Goal: Obtain resource: Download file/media

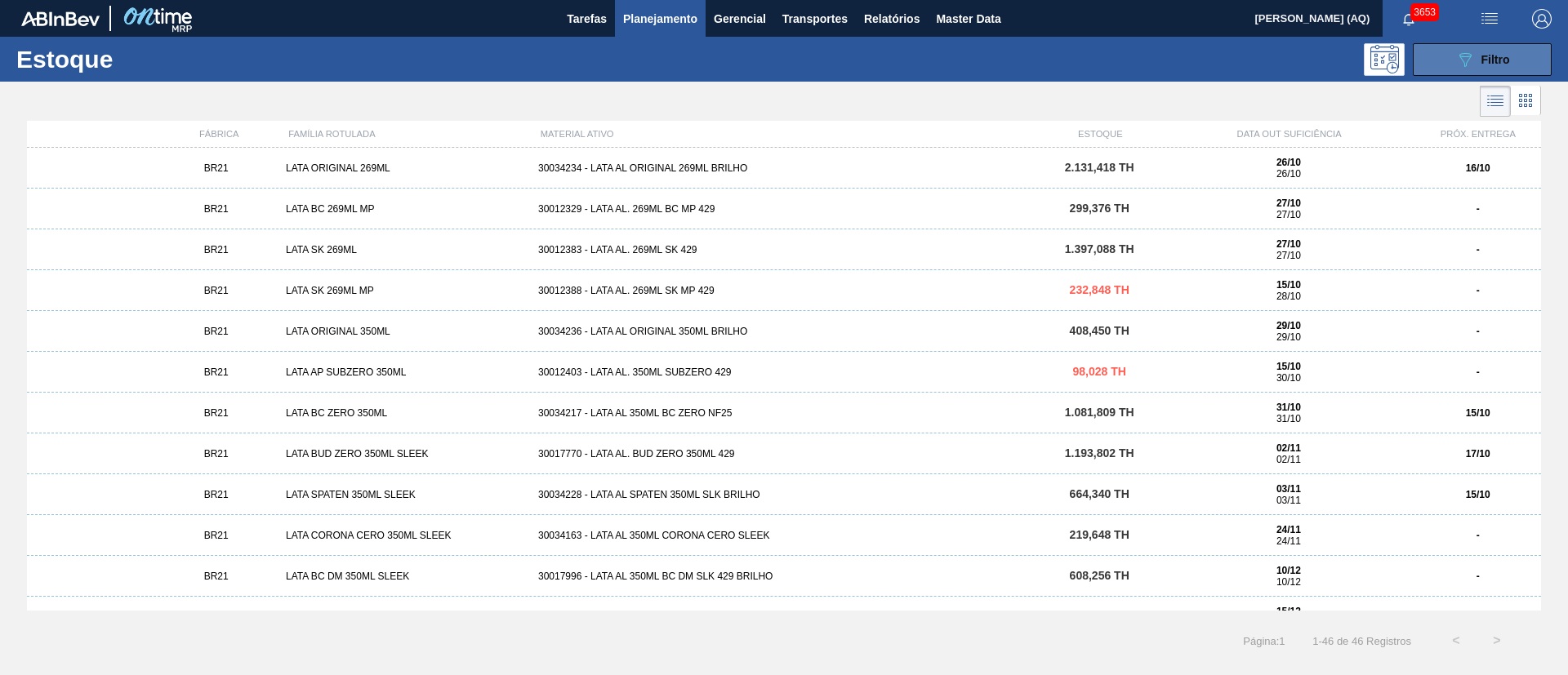
click at [1431, 52] on button "089F7B8B-B2A5-4AFE-B5C0-19BA573D28AC Filtro" at bounding box center [1481, 59] width 139 height 33
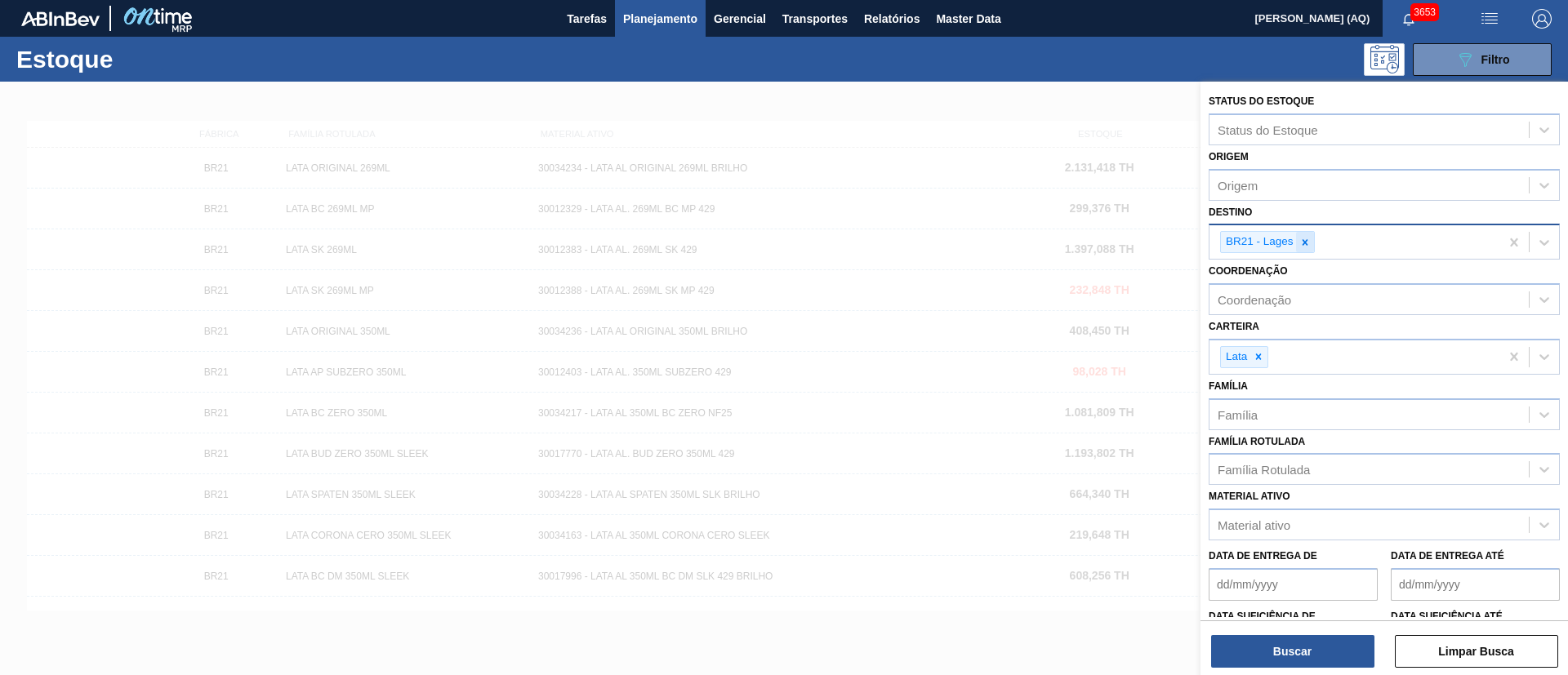
click at [1307, 241] on icon at bounding box center [1305, 242] width 12 height 12
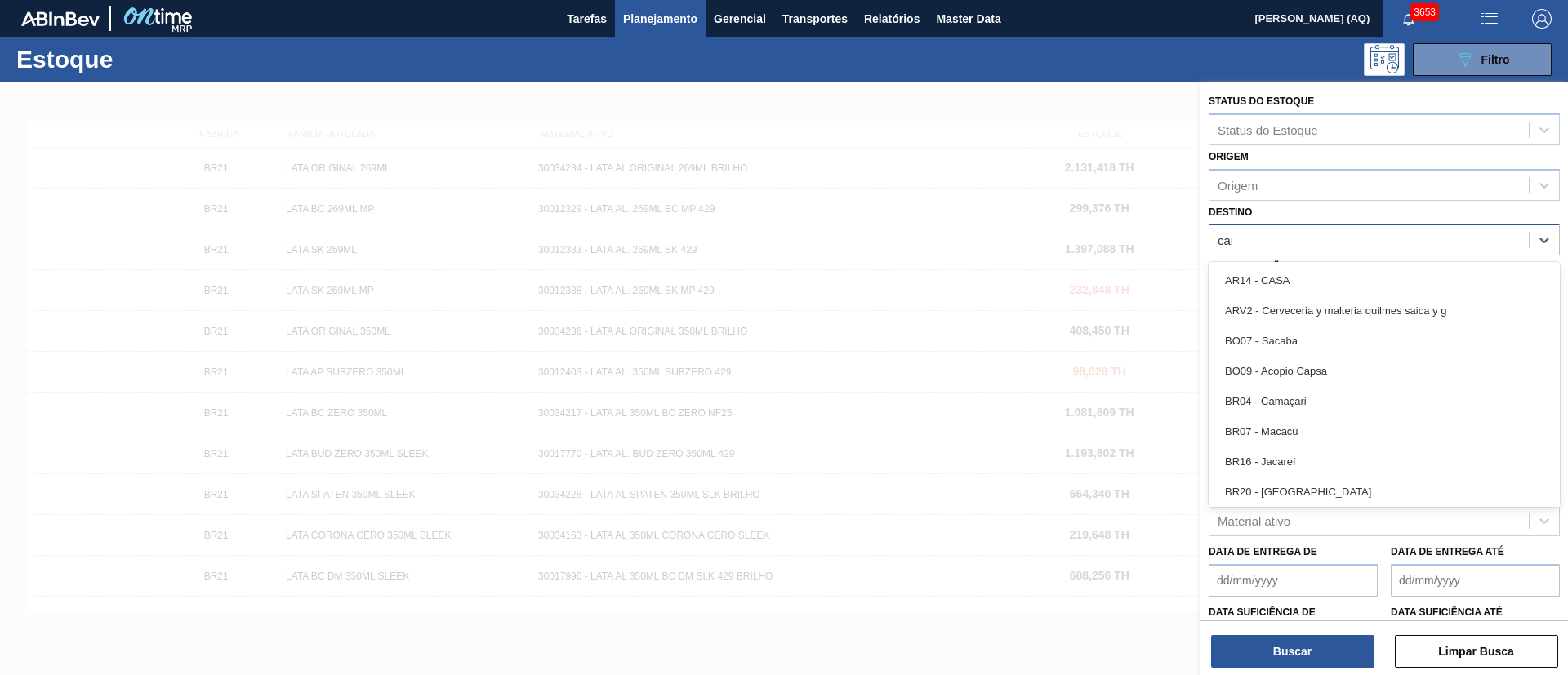
type input "cama"
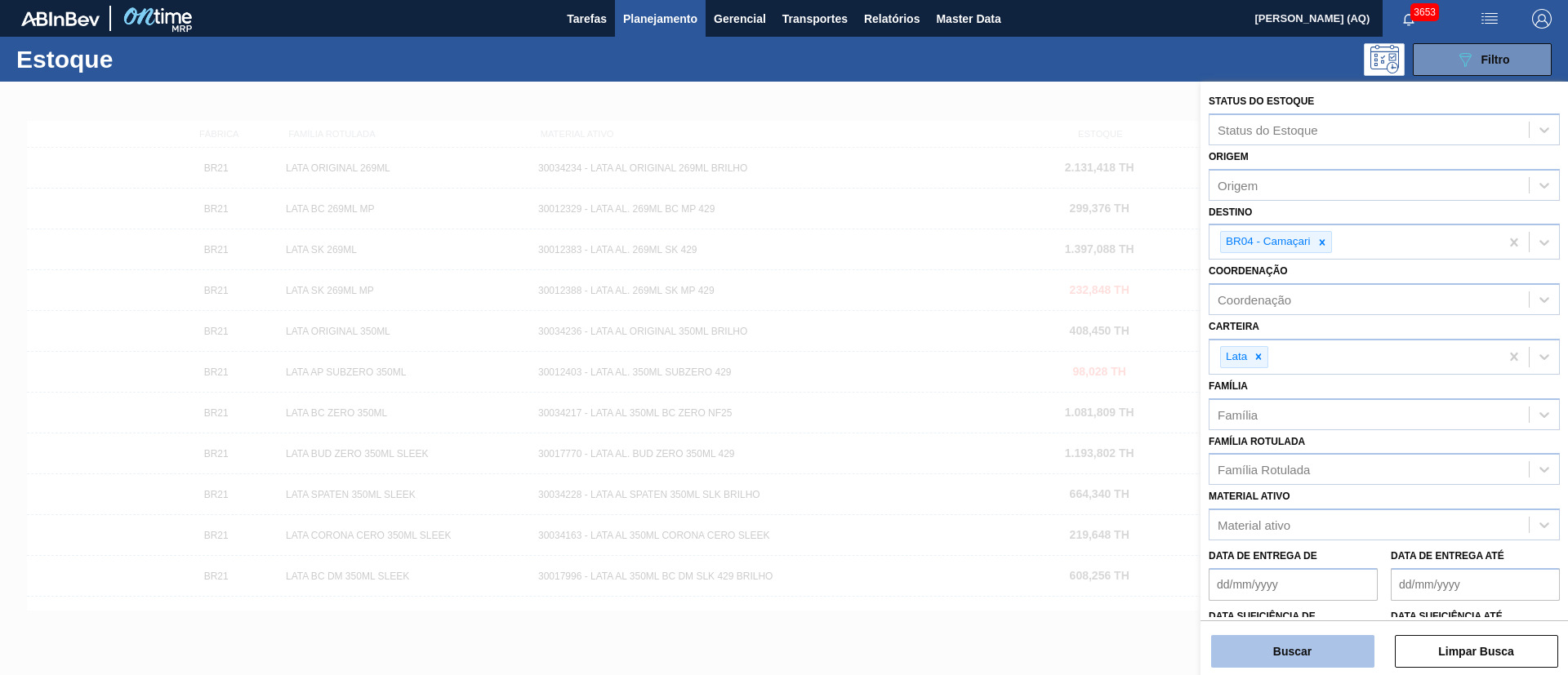
click at [1331, 648] on button "Buscar" at bounding box center [1293, 651] width 164 height 33
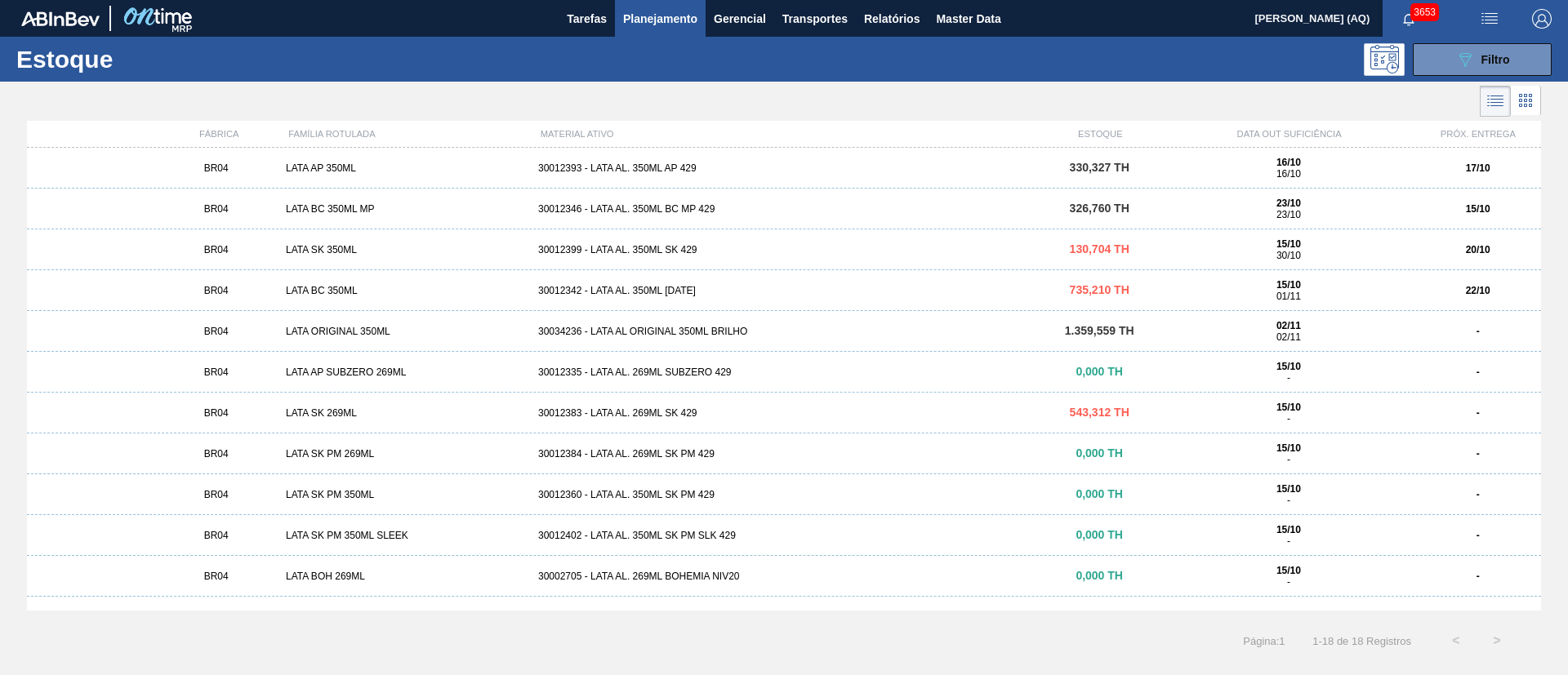
click at [586, 171] on div "30012393 - LATA AL. 350ML AP 429" at bounding box center [784, 168] width 504 height 12
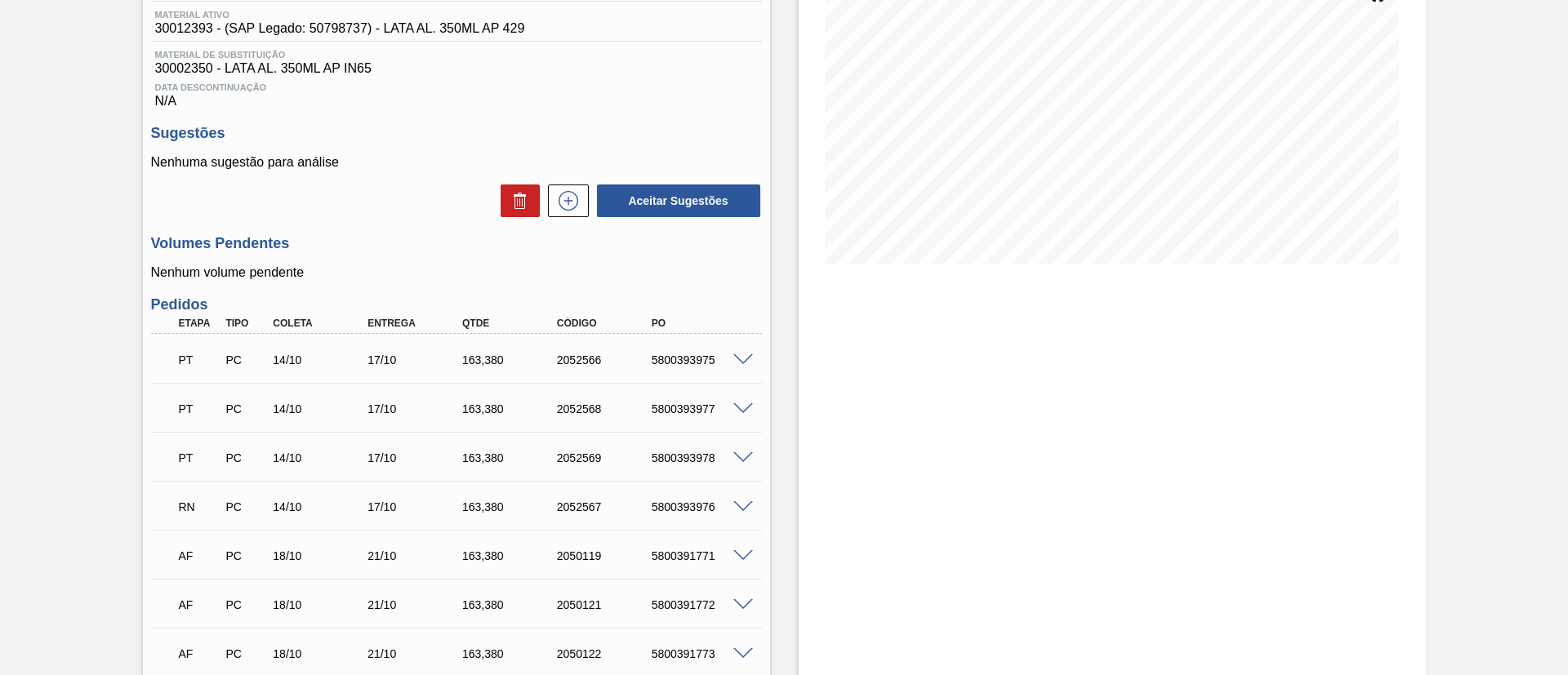
scroll to position [245, 0]
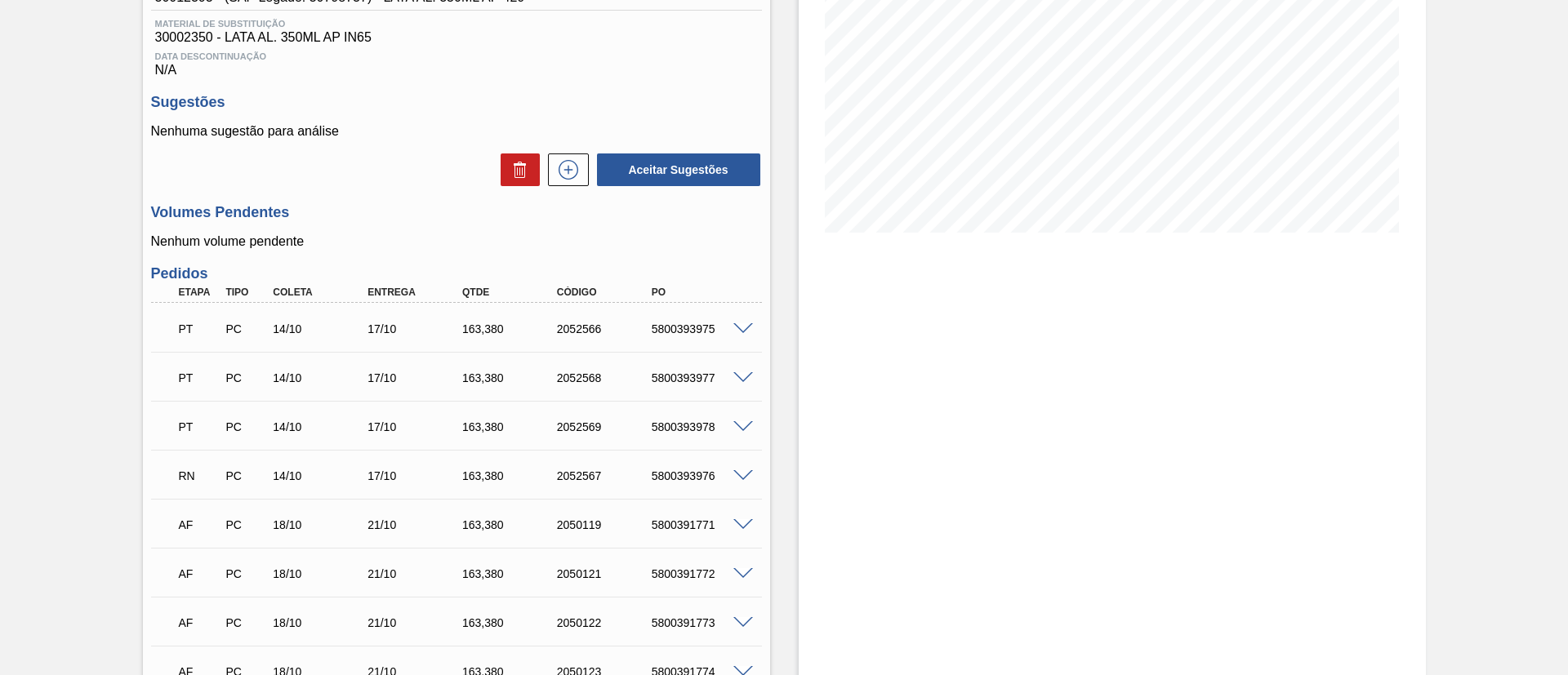
click at [739, 477] on span at bounding box center [743, 477] width 20 height 13
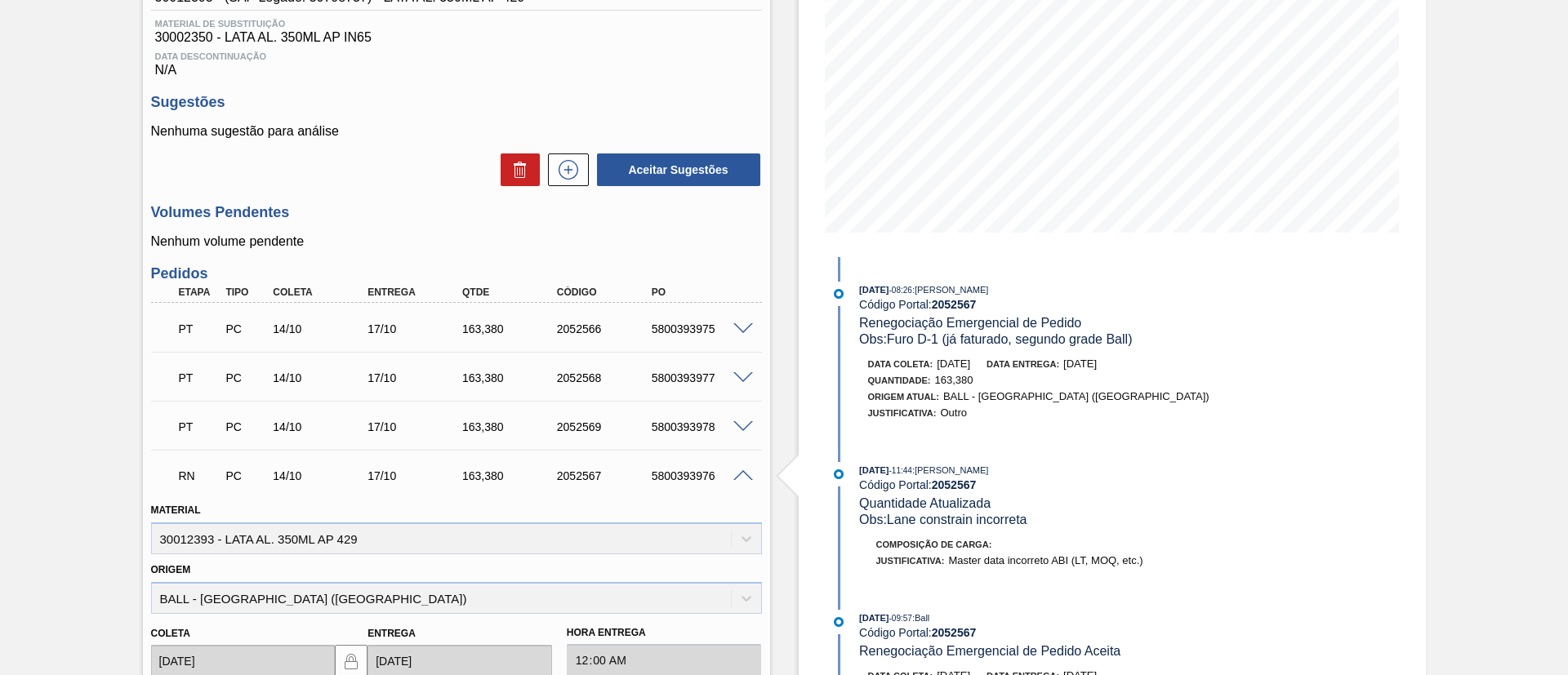
click at [738, 473] on span at bounding box center [743, 477] width 20 height 13
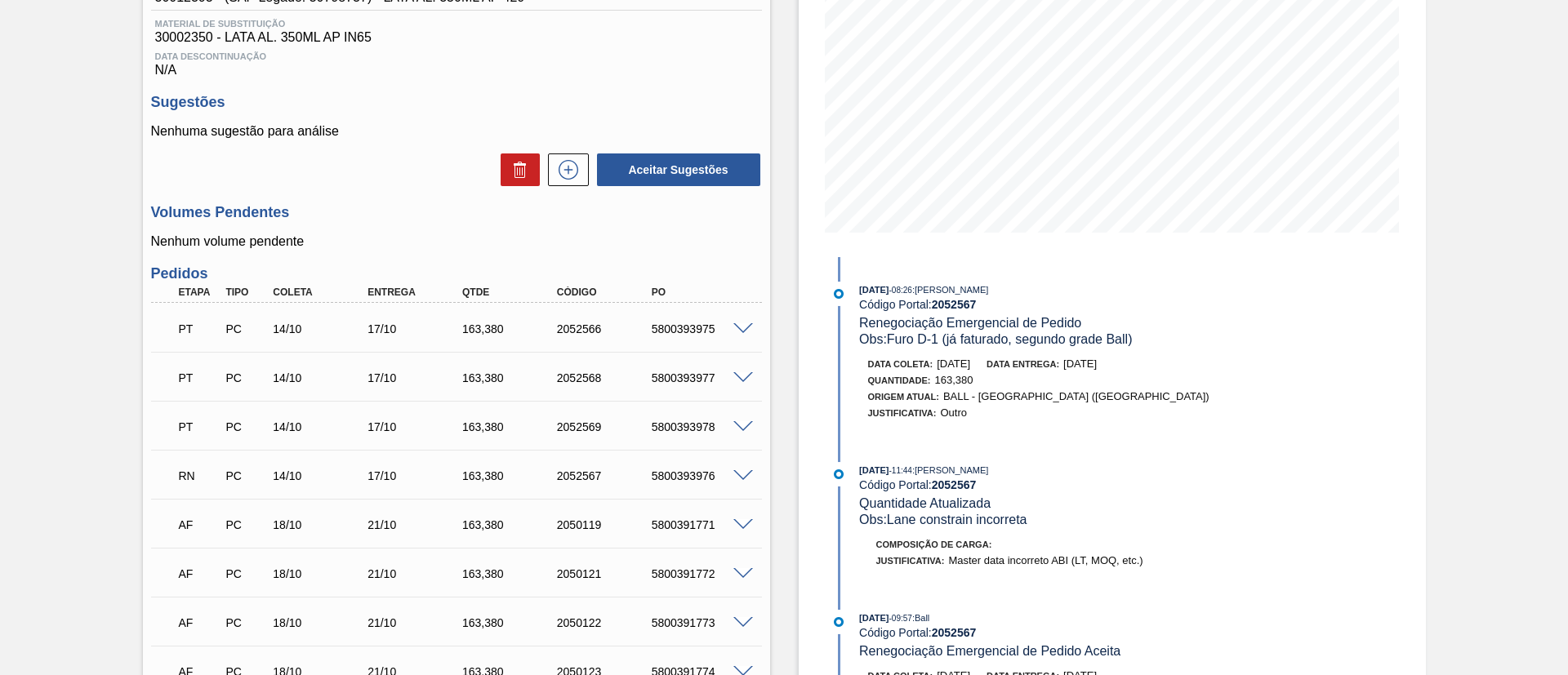
click at [1237, 443] on div "15/10/2025 - 08:26 : MARILIA RIBEIRO BALARDIN Código Portal: 2052567 Renegociaç…" at bounding box center [1038, 665] width 420 height 816
click at [92, 221] on div "Pedido em Trânsito BR04 - LATA AP 350ML Unidade Camaçari PE MIN 0,000 TH PE MAX…" at bounding box center [784, 454] width 1568 height 1236
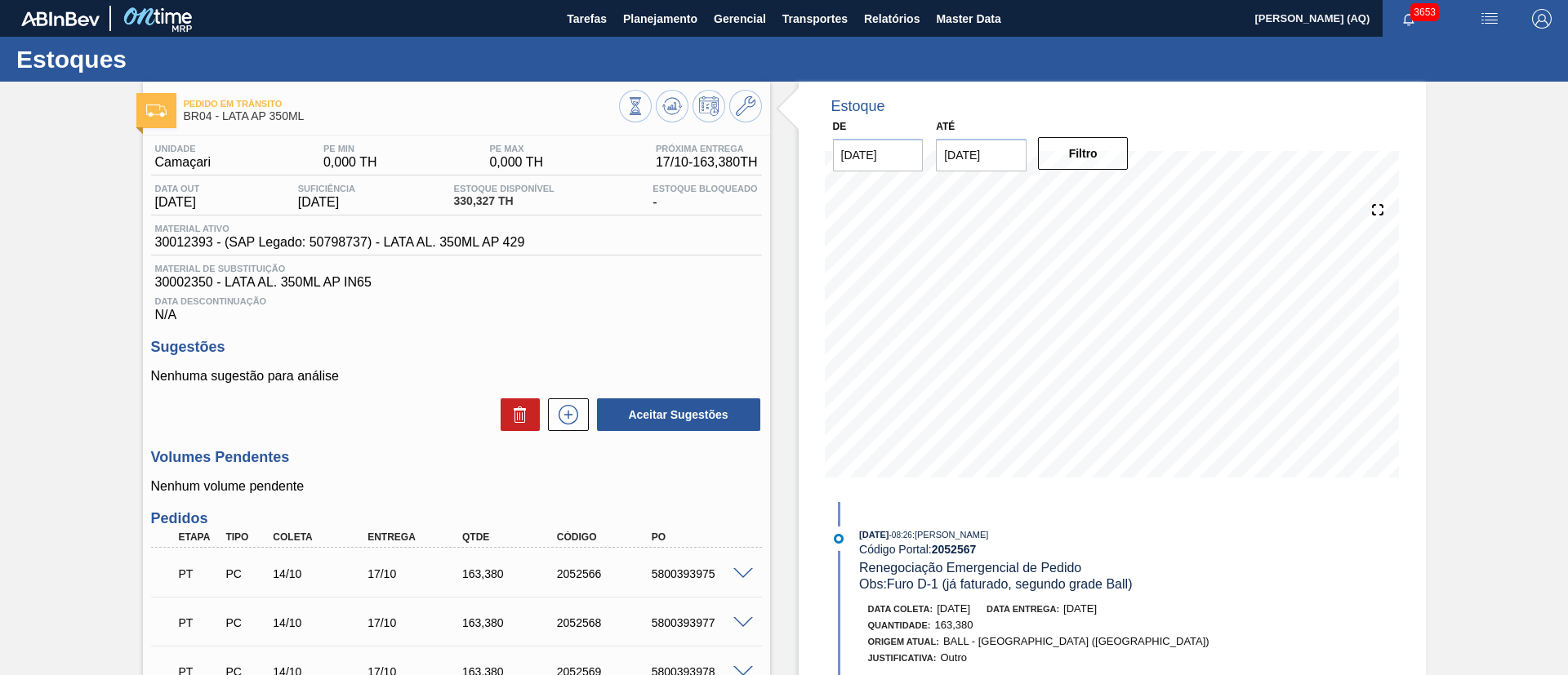
drag, startPoint x: 1506, startPoint y: 118, endPoint x: 1243, endPoint y: 15, distance: 282.4
click at [905, 15] on span "Relatórios" at bounding box center [892, 19] width 55 height 20
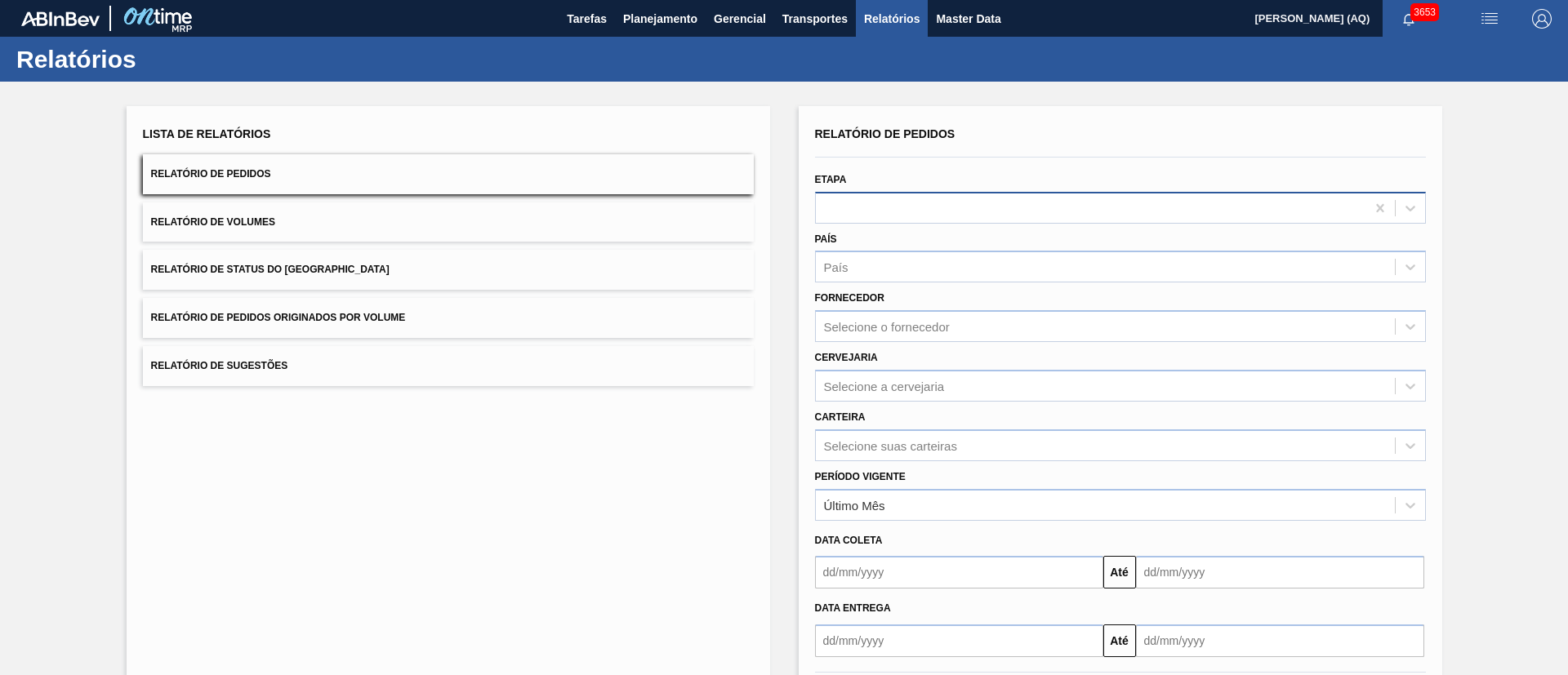
click at [852, 199] on div at bounding box center [1090, 207] width 549 height 23
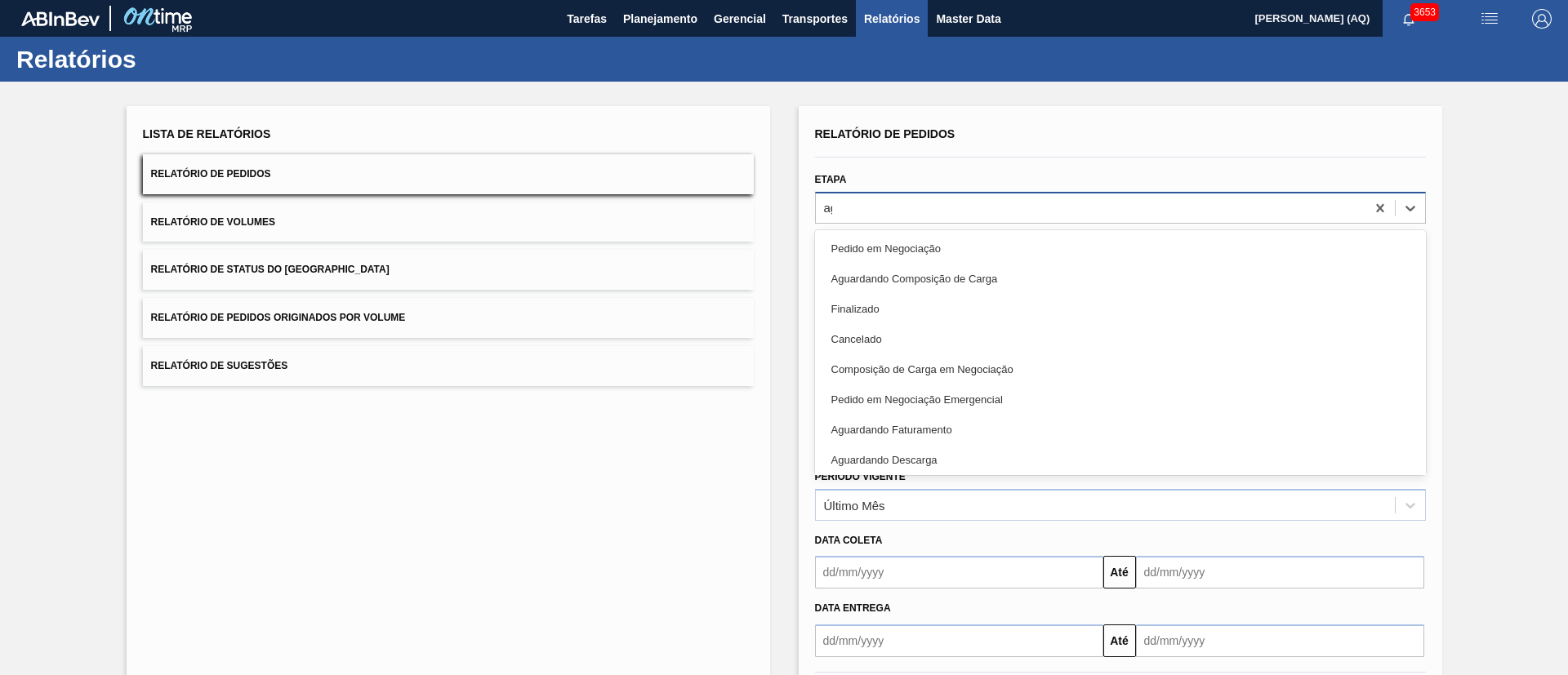
type input "agua"
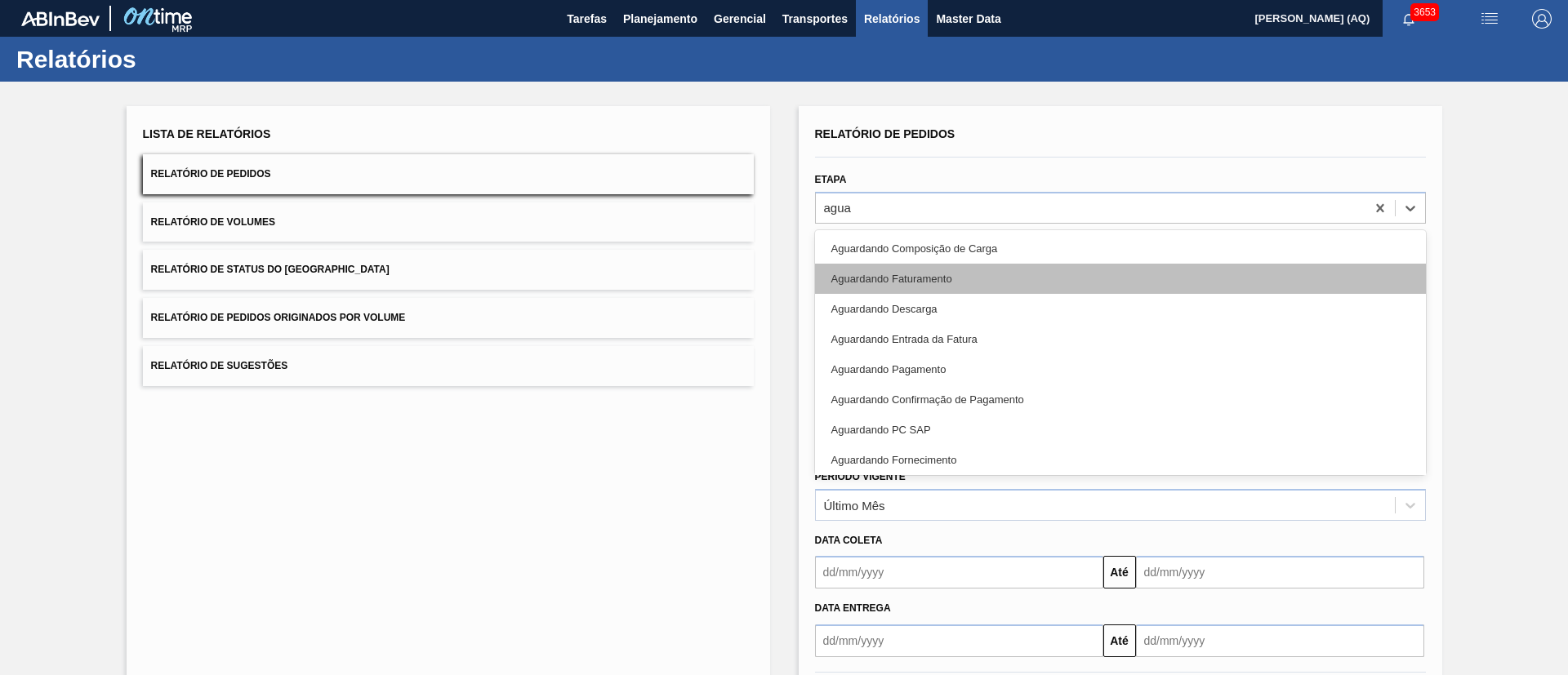
click at [856, 271] on div "Aguardando Faturamento" at bounding box center [1120, 279] width 611 height 30
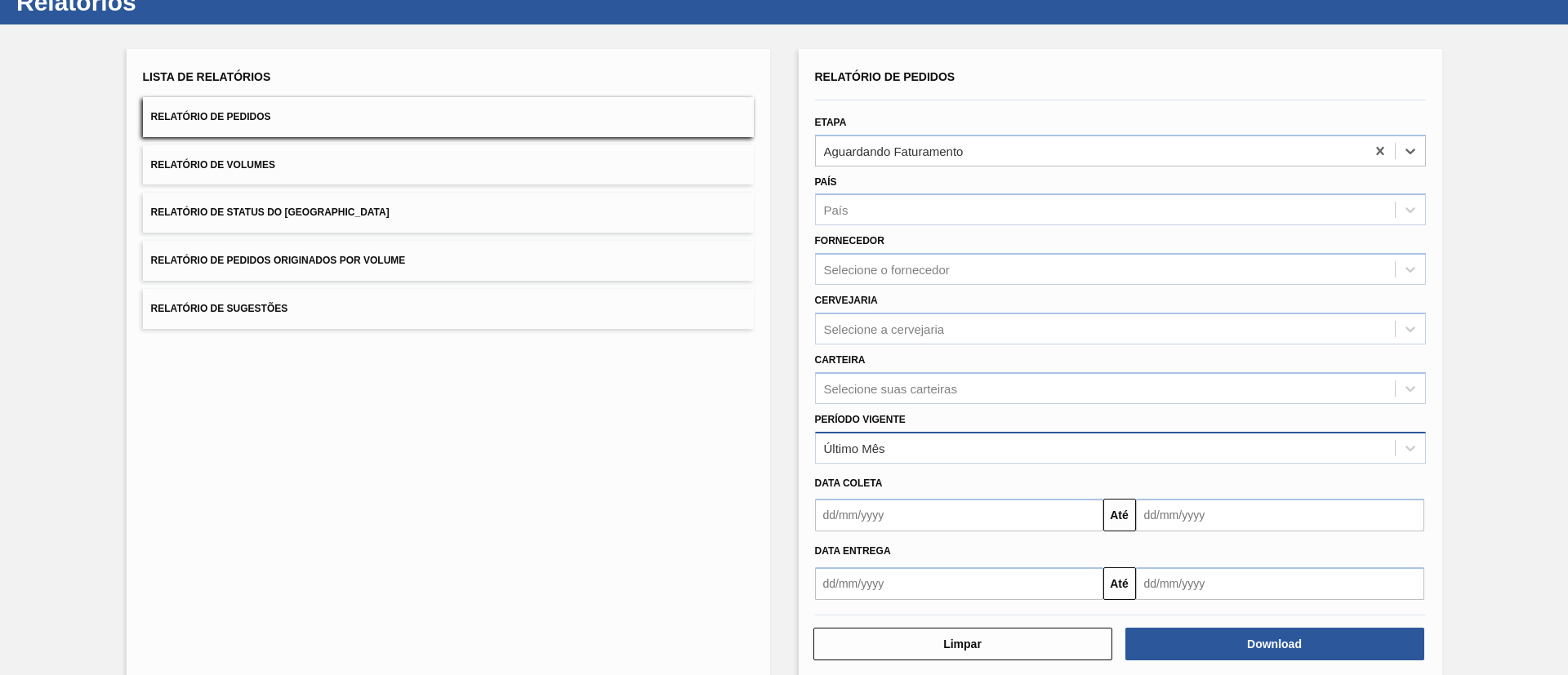
scroll to position [80, 0]
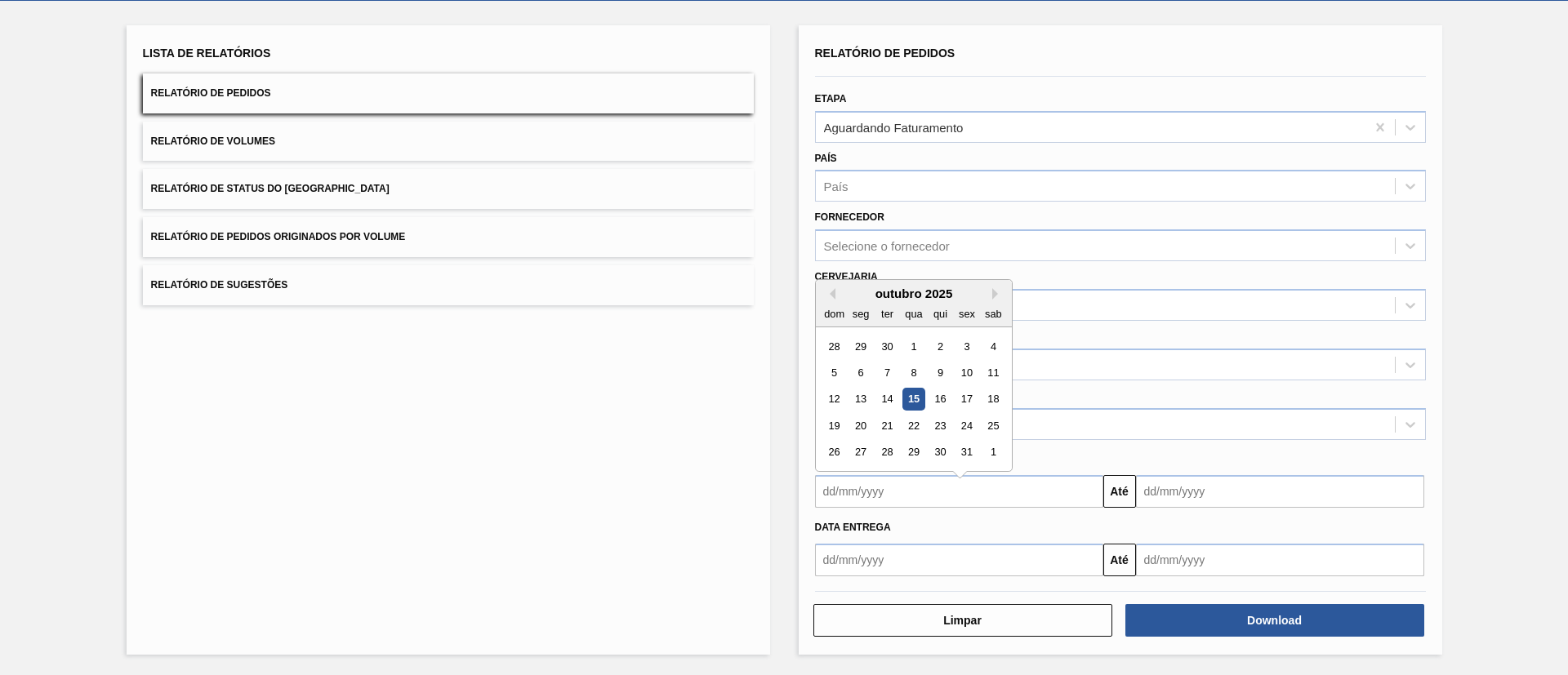
click at [1021, 493] on input "text" at bounding box center [959, 491] width 288 height 33
drag, startPoint x: 859, startPoint y: 385, endPoint x: 869, endPoint y: 386, distance: 10.0
click at [859, 385] on div "13" at bounding box center [860, 391] width 22 height 22
type input "[DATE]"
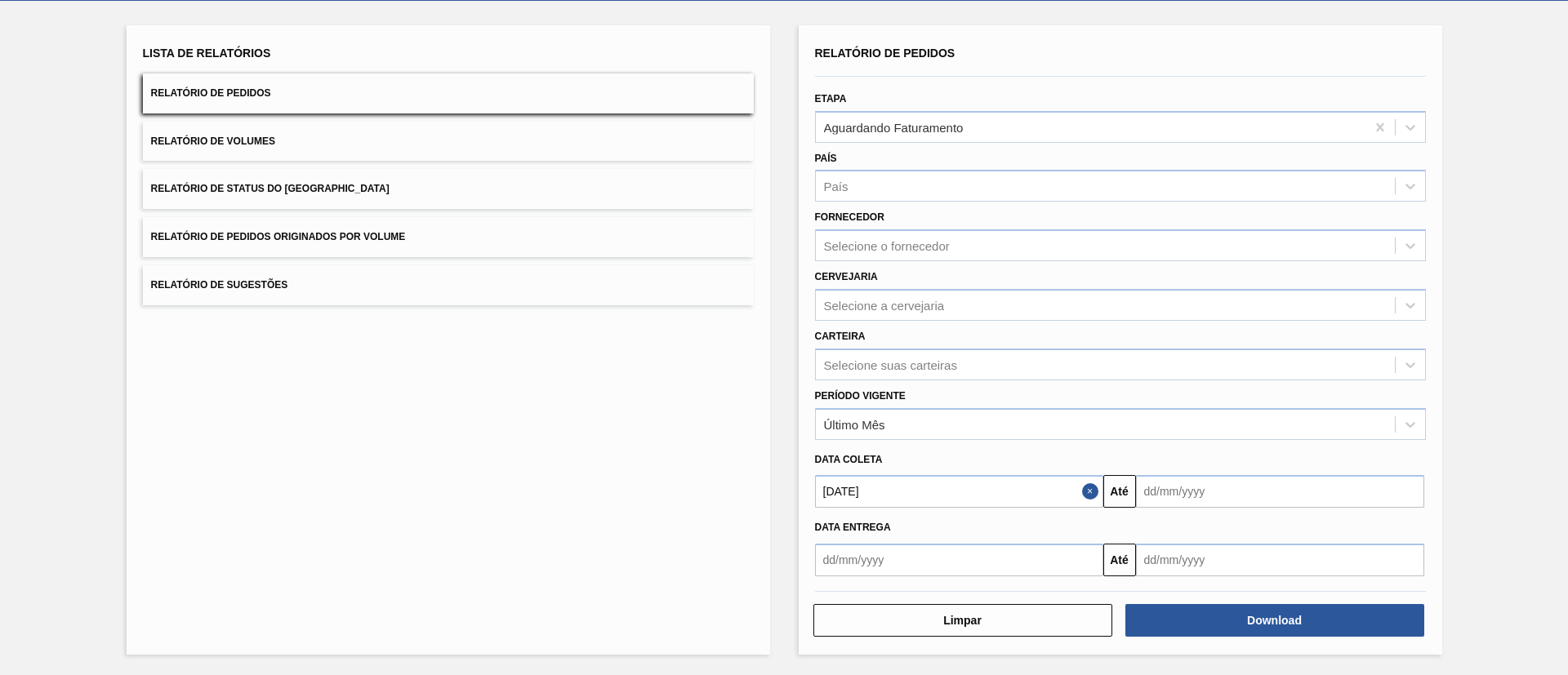
click at [1513, 316] on div "Lista de Relatórios Relatório de Pedidos Relatório de Volumes Relatório de Stat…" at bounding box center [784, 338] width 1568 height 674
click at [1388, 625] on button "Download" at bounding box center [1275, 620] width 299 height 33
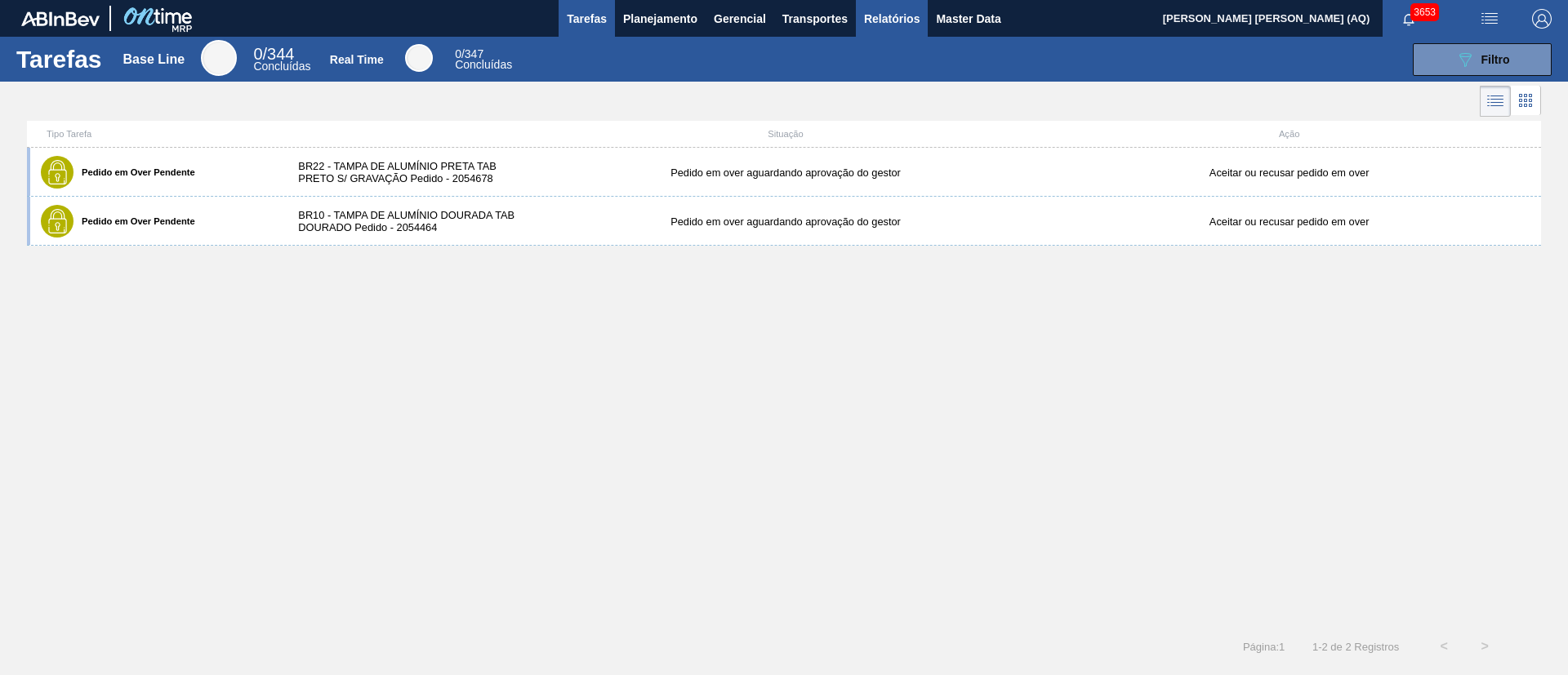
click at [885, 23] on span "Relatórios" at bounding box center [892, 19] width 55 height 20
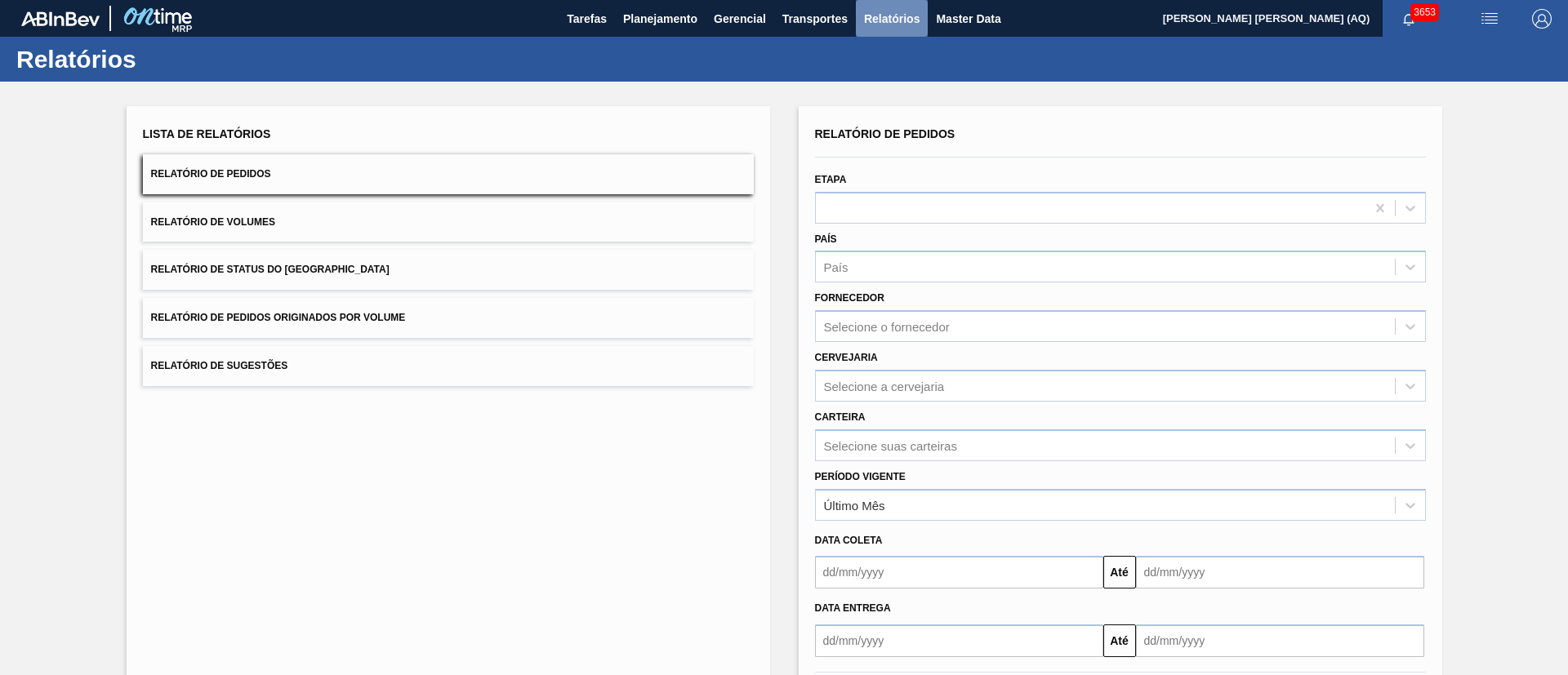
click at [886, 10] on span "Relatórios" at bounding box center [892, 19] width 55 height 20
click at [962, 426] on div "Carteira Selecione suas carteiras" at bounding box center [1120, 434] width 611 height 55
click at [965, 436] on div "Selecione suas carteiras" at bounding box center [1105, 445] width 579 height 23
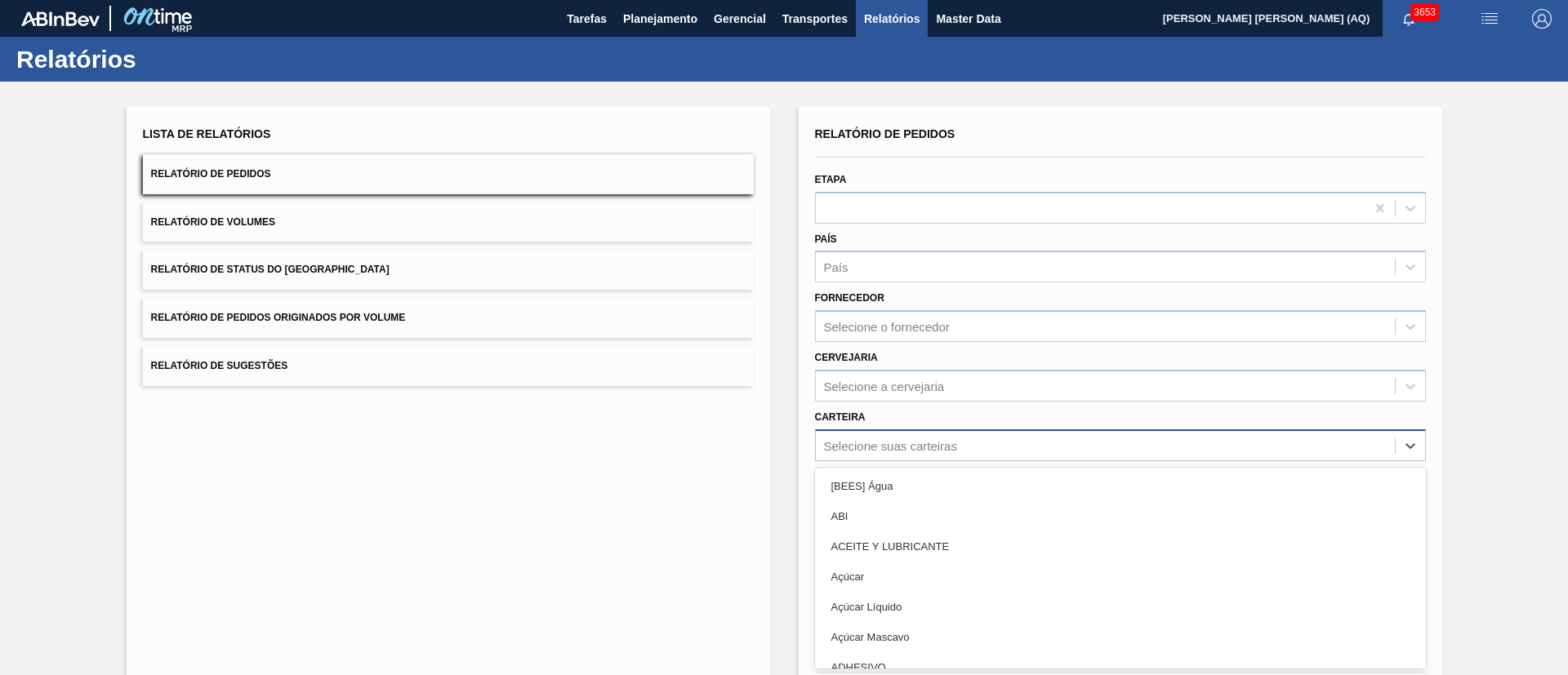
scroll to position [44, 0]
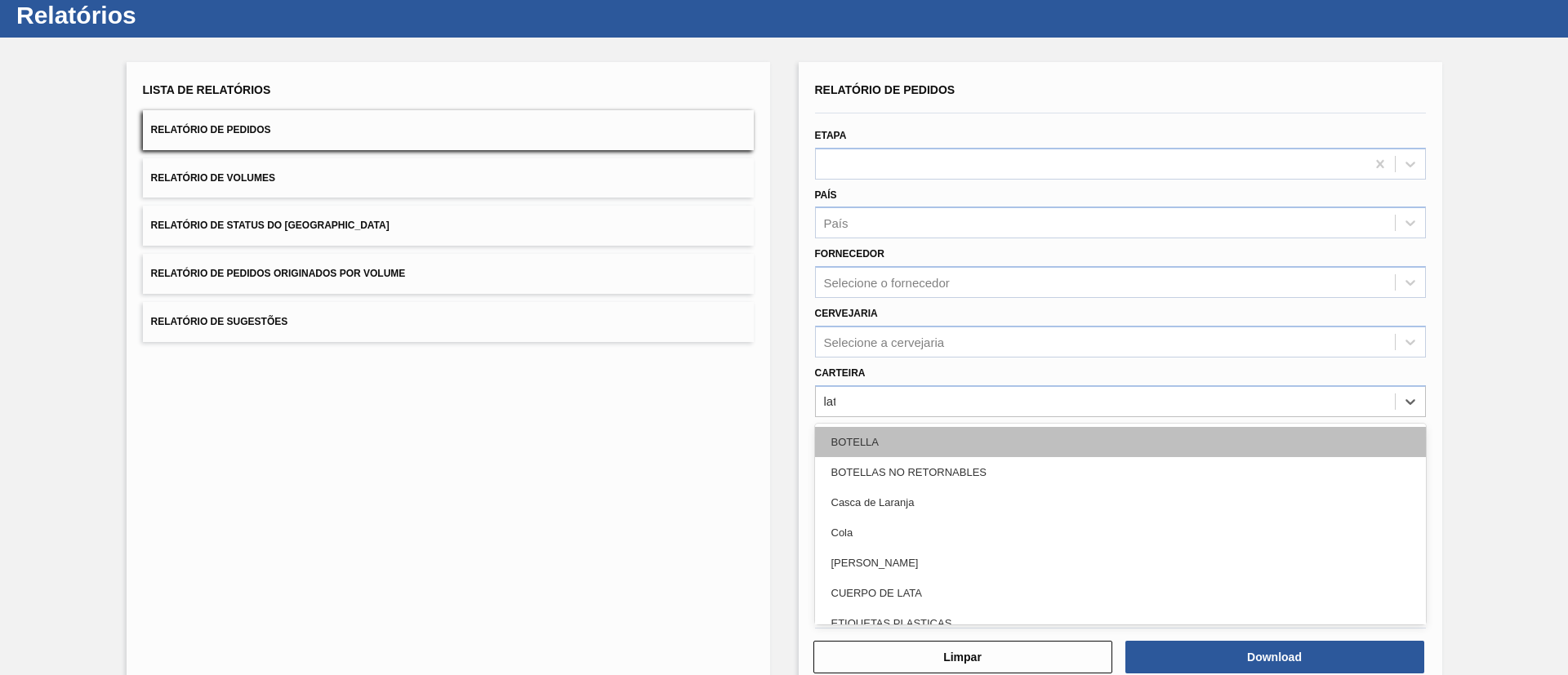
type input "lata"
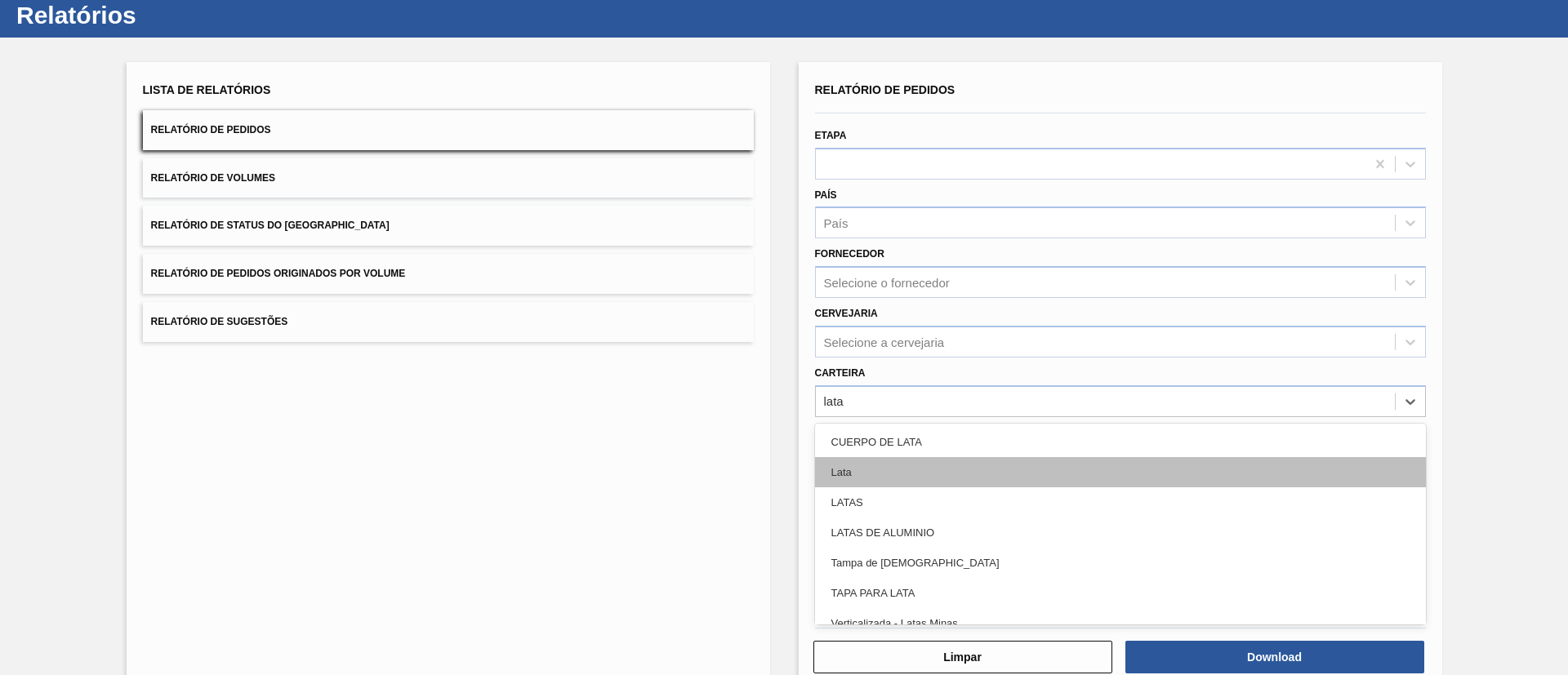
click at [938, 474] on div "Lata" at bounding box center [1120, 472] width 611 height 30
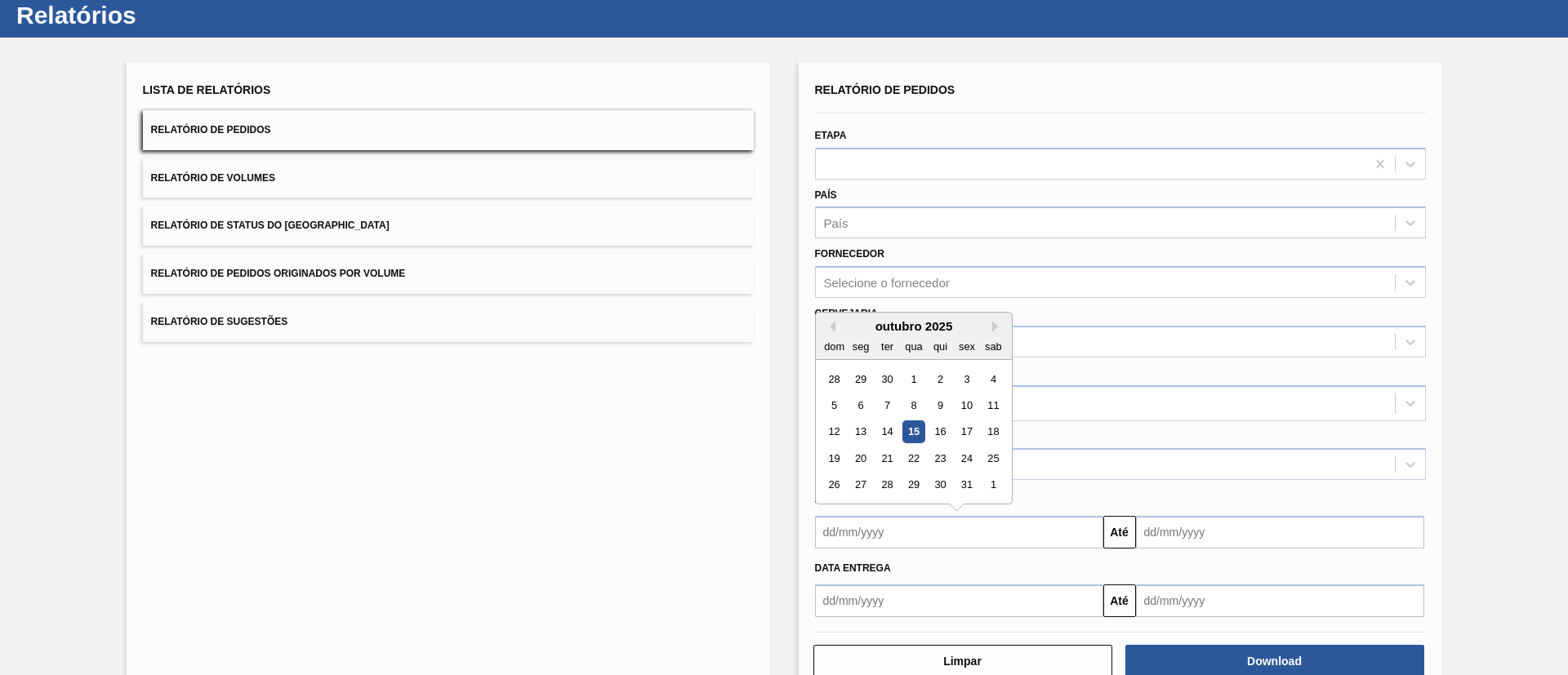
click at [949, 527] on input "text" at bounding box center [959, 532] width 288 height 33
type input "1510"
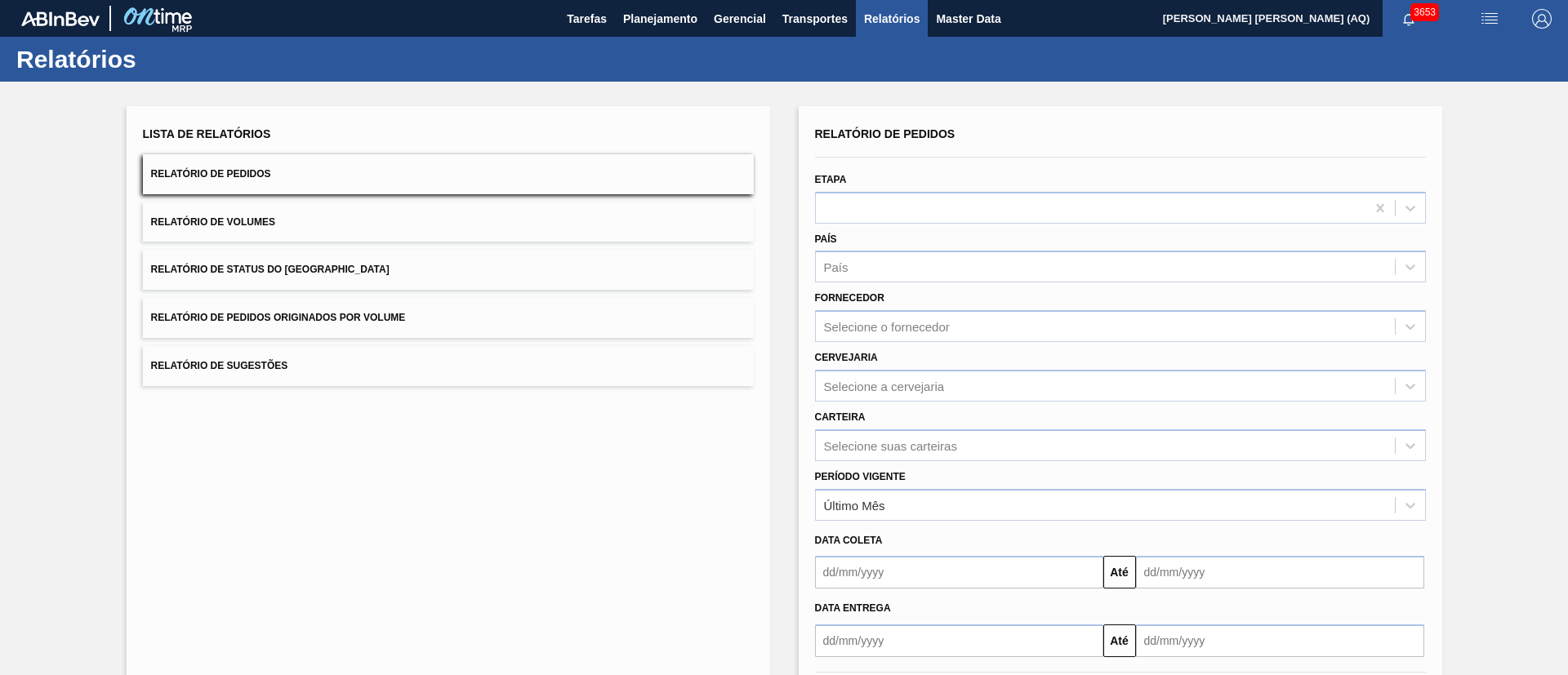
click at [914, 570] on input "text" at bounding box center [959, 572] width 288 height 33
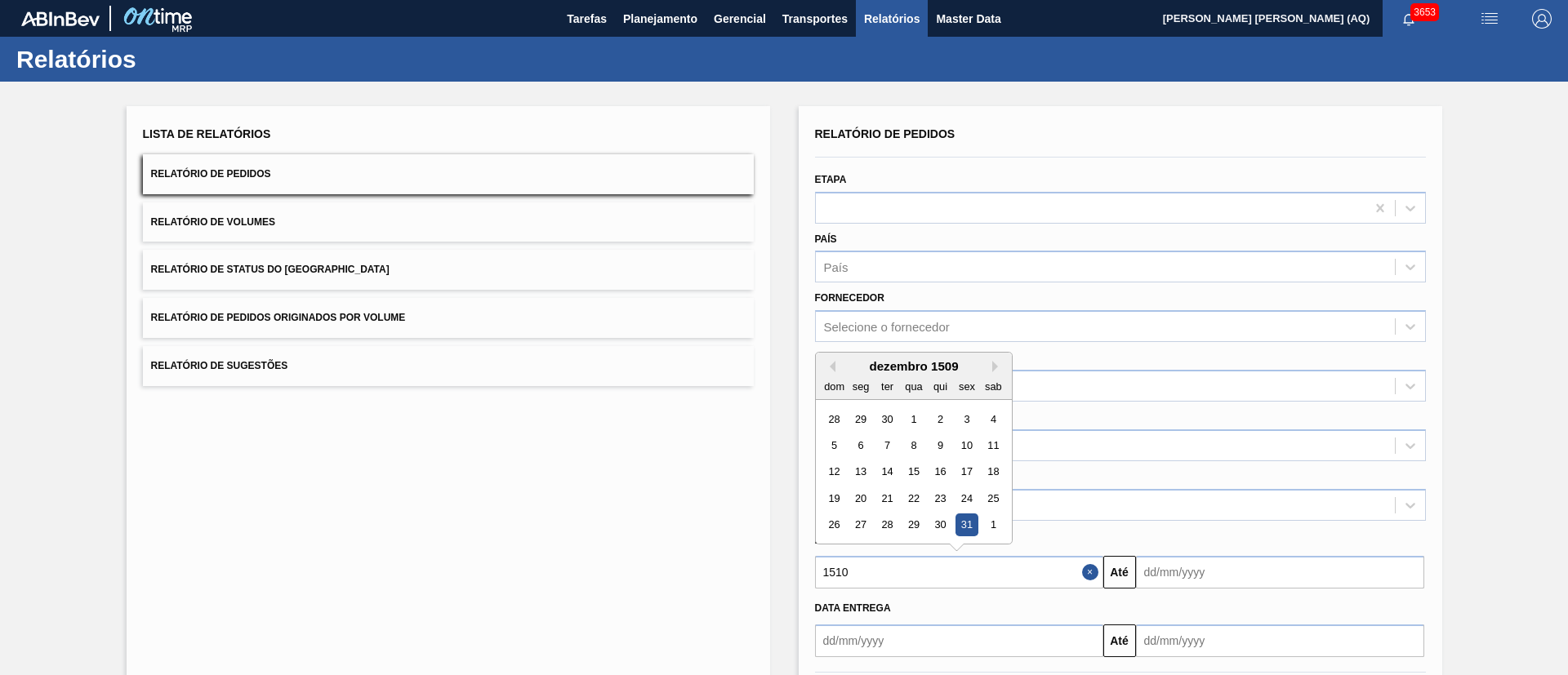
type input "15102"
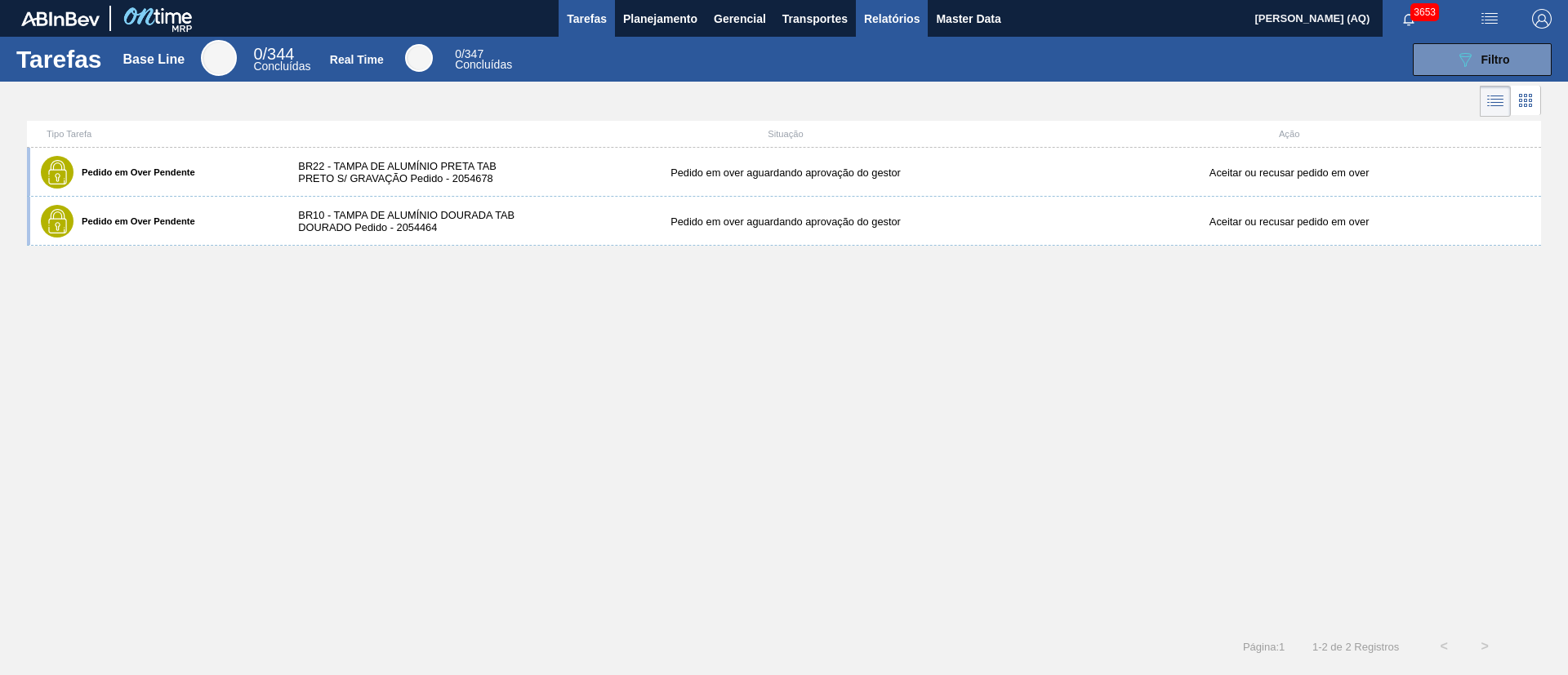
click at [885, 25] on span "Relatórios" at bounding box center [892, 19] width 55 height 20
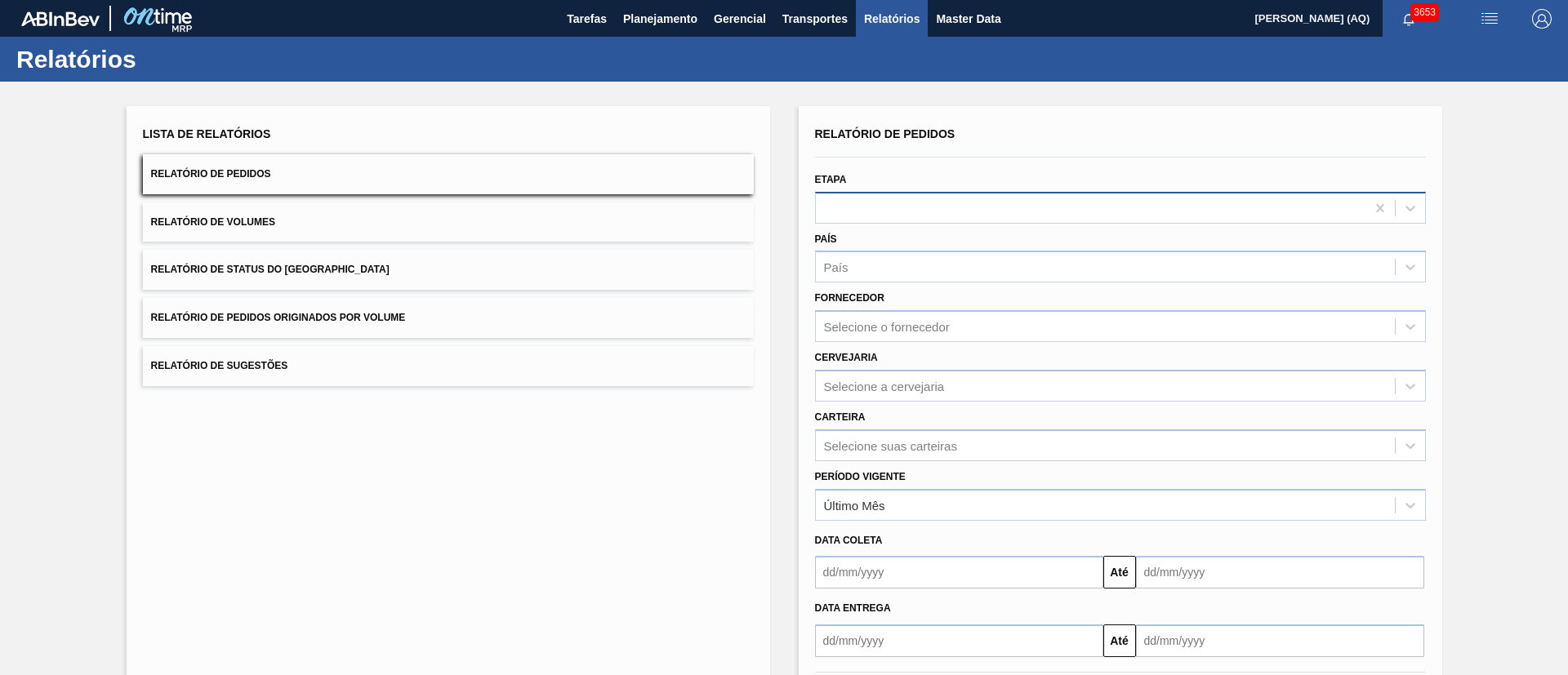
click at [872, 209] on div at bounding box center [1090, 207] width 549 height 23
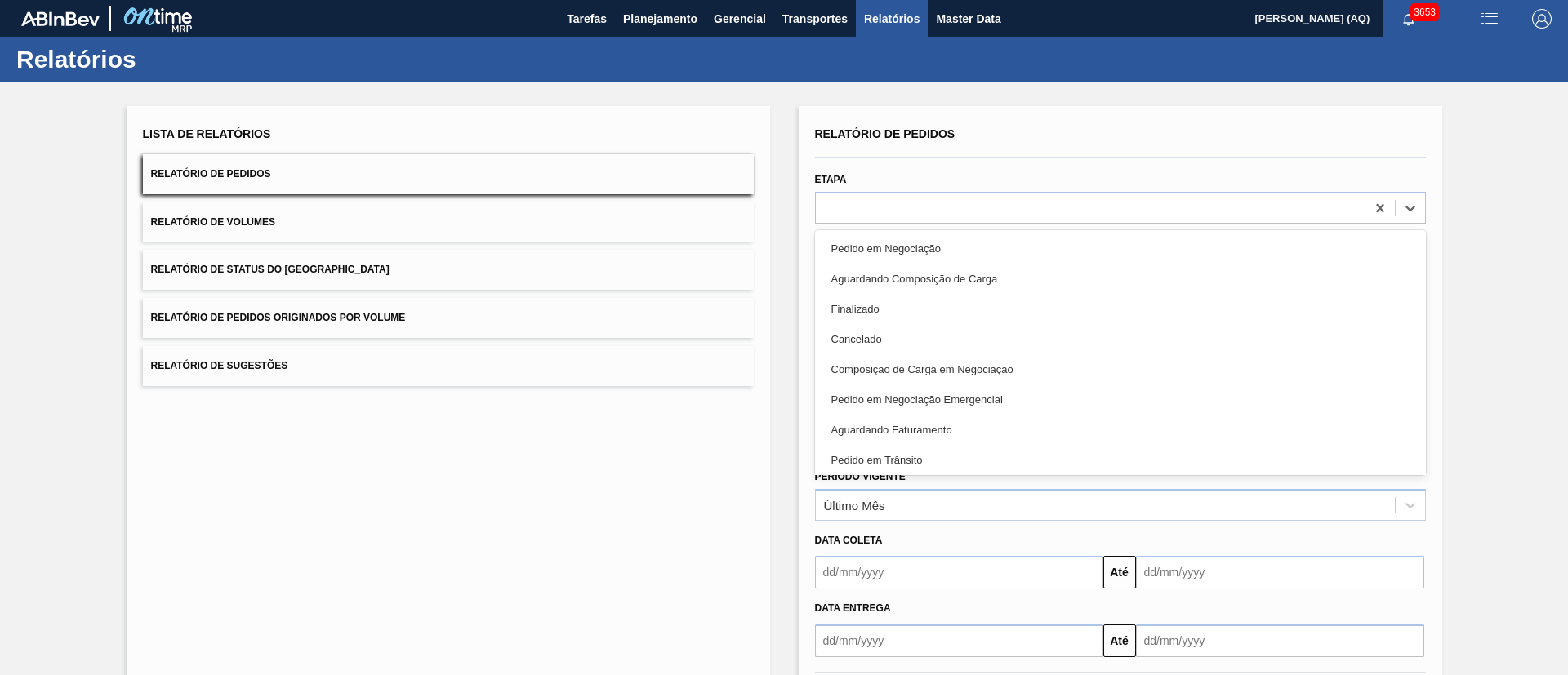
click at [1498, 364] on div "Lista de Relatórios Relatório de Pedidos Relatório de Volumes Relatório de Stat…" at bounding box center [784, 418] width 1568 height 674
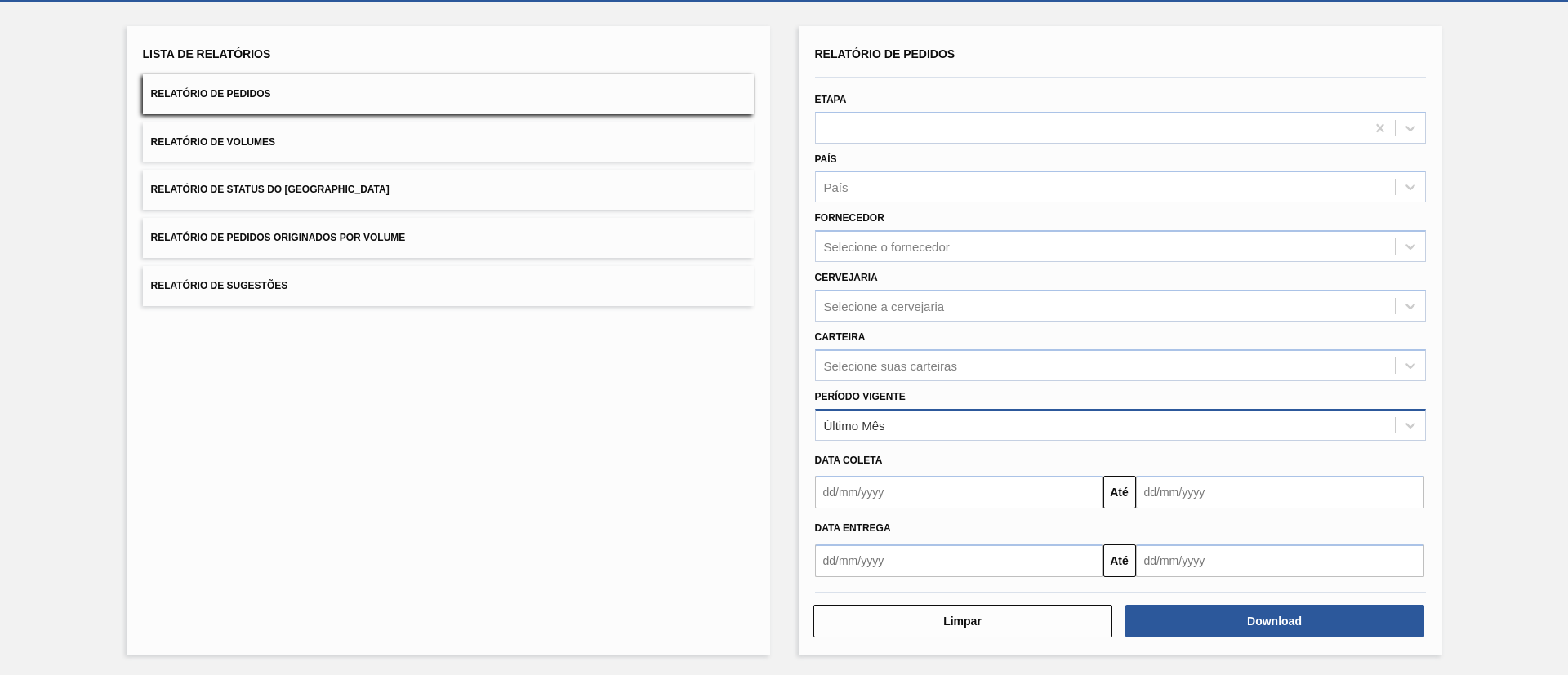
scroll to position [80, 0]
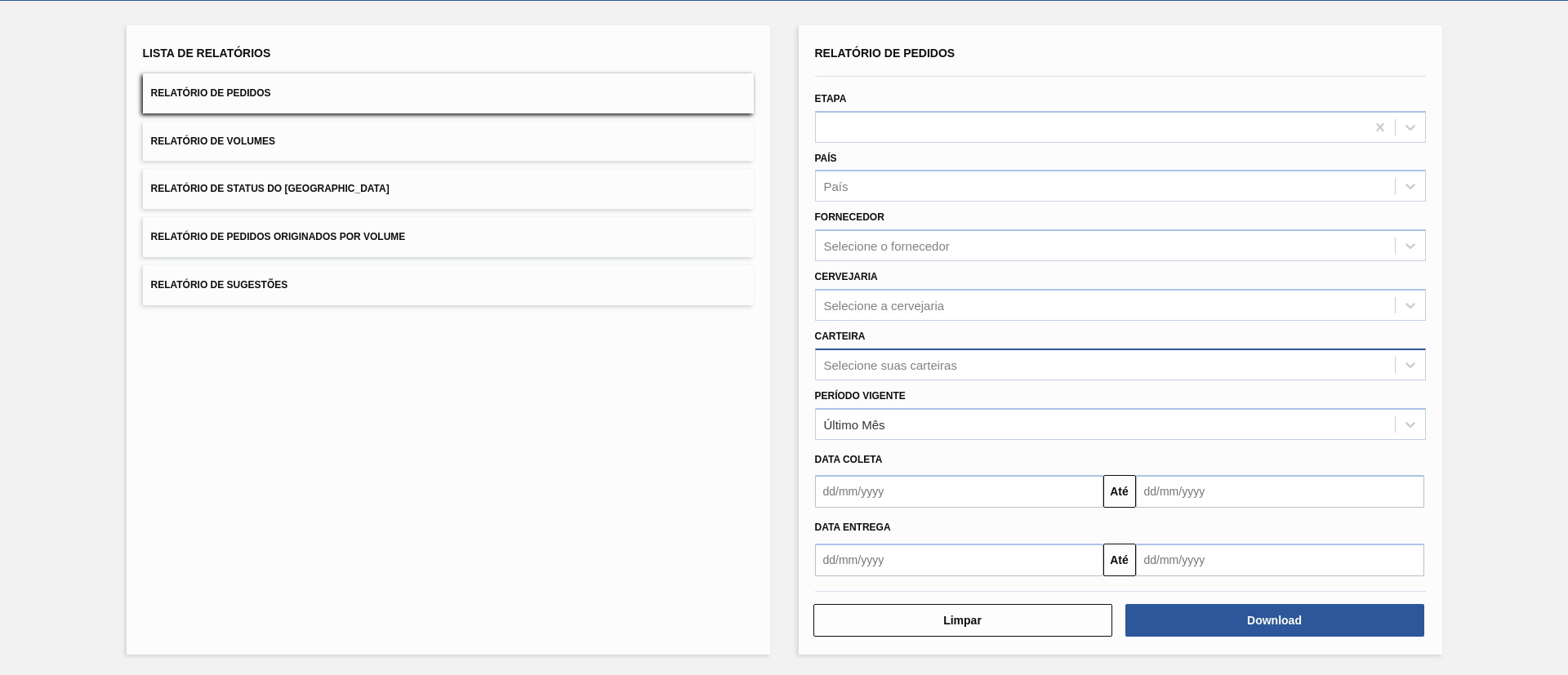
click at [1034, 374] on div "Selecione suas carteiras" at bounding box center [1105, 364] width 579 height 23
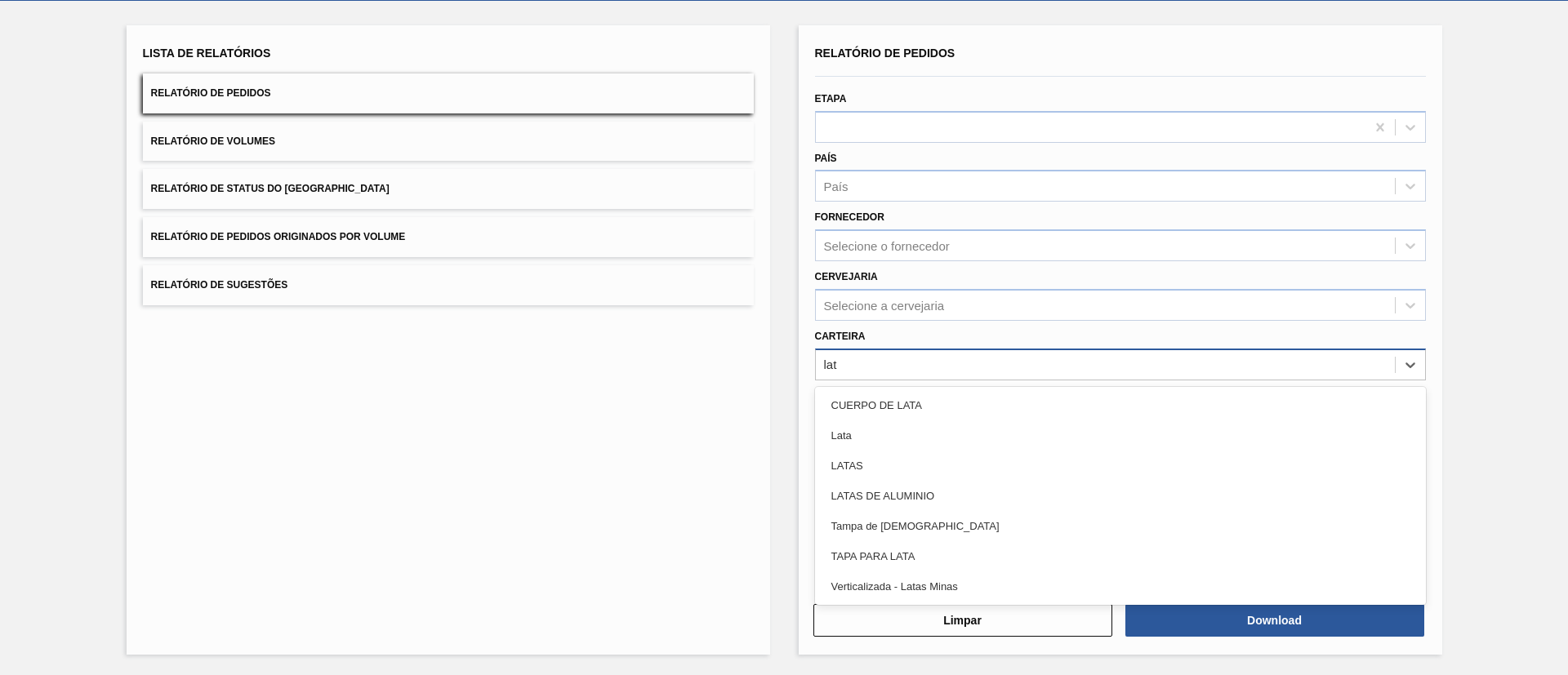
type input "lata"
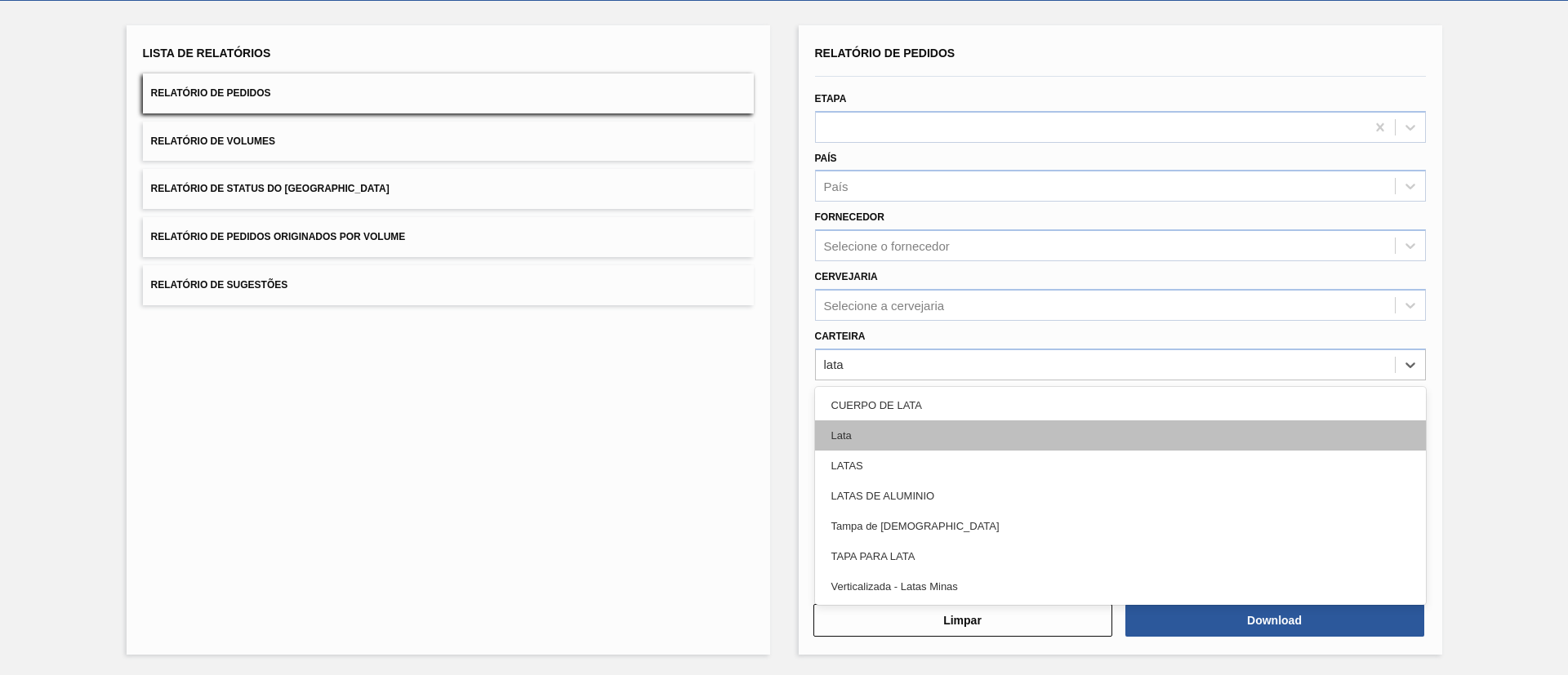
click at [976, 428] on div "Lata" at bounding box center [1120, 435] width 611 height 30
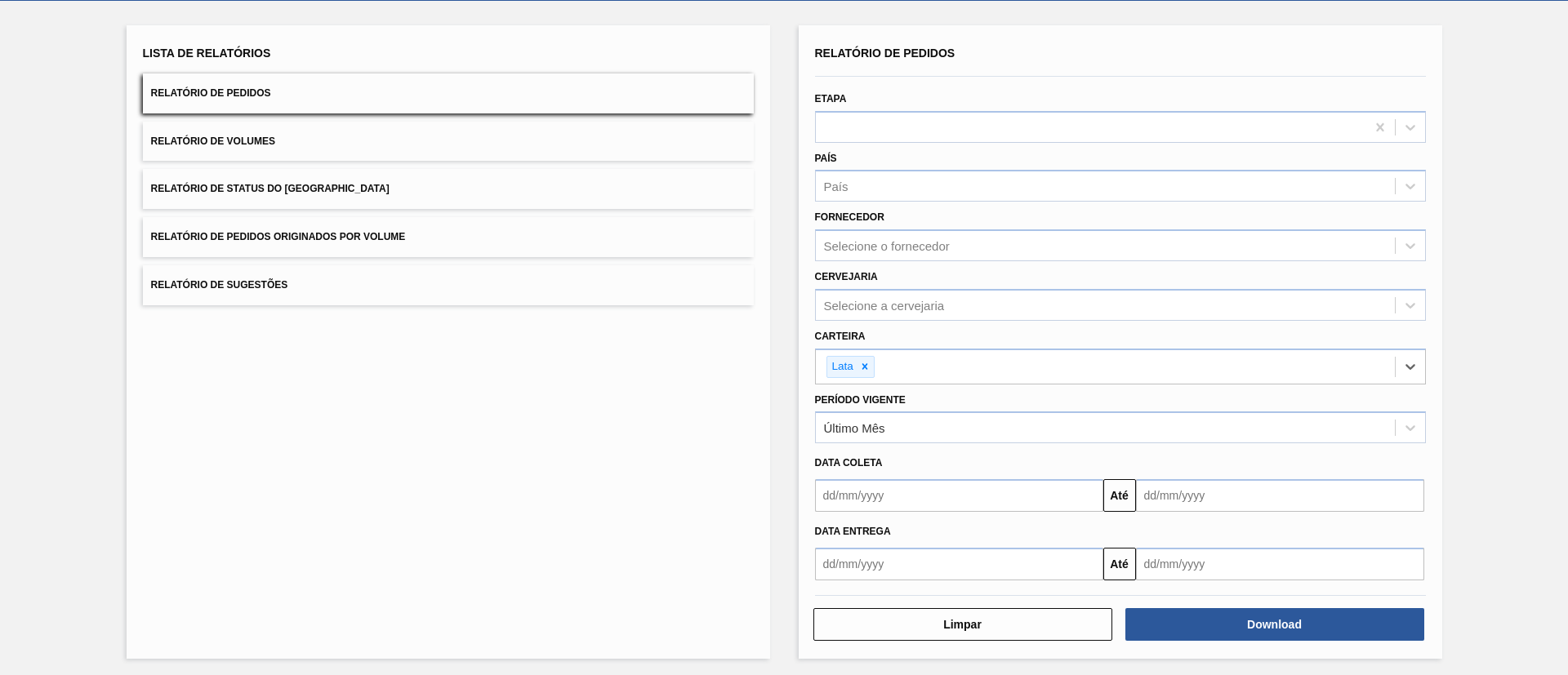
click at [1013, 496] on input "text" at bounding box center [959, 495] width 288 height 33
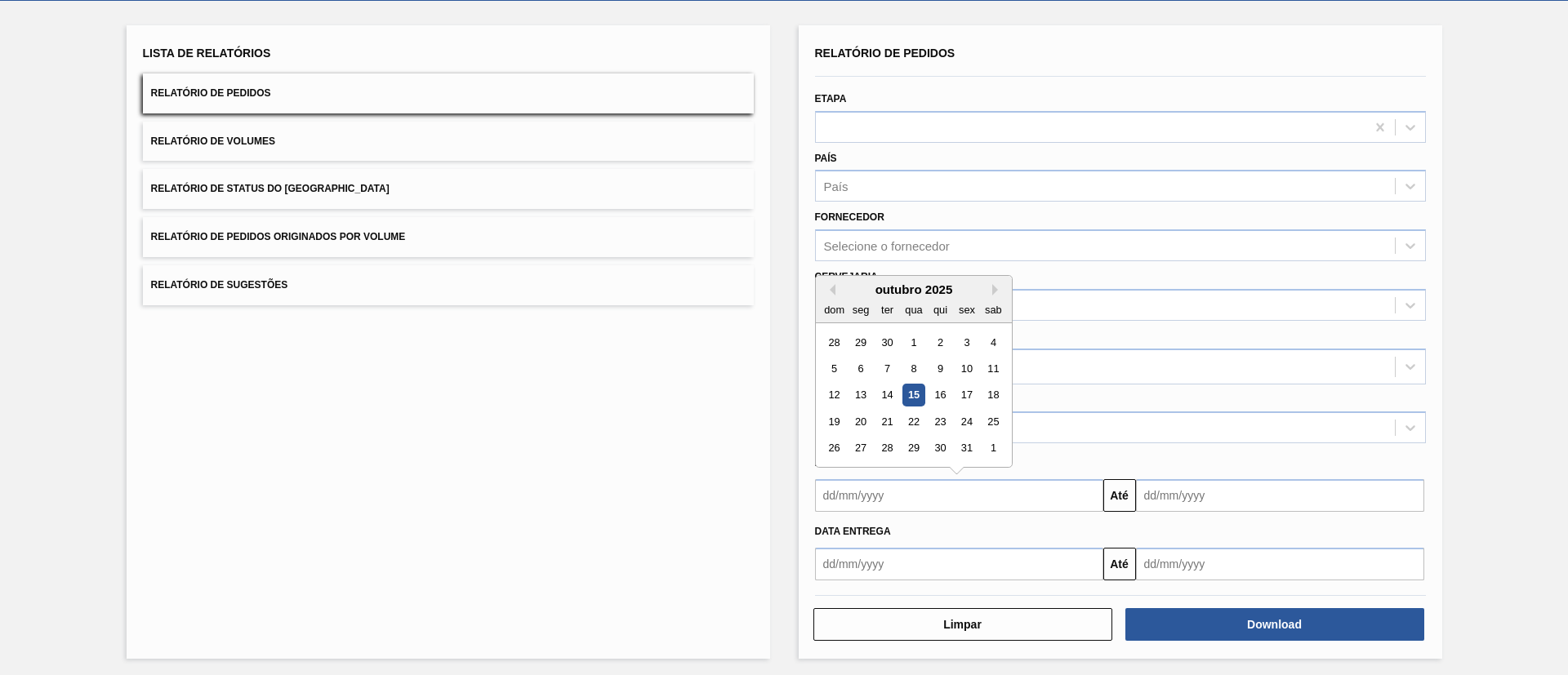
click at [910, 400] on div "15" at bounding box center [913, 395] width 22 height 22
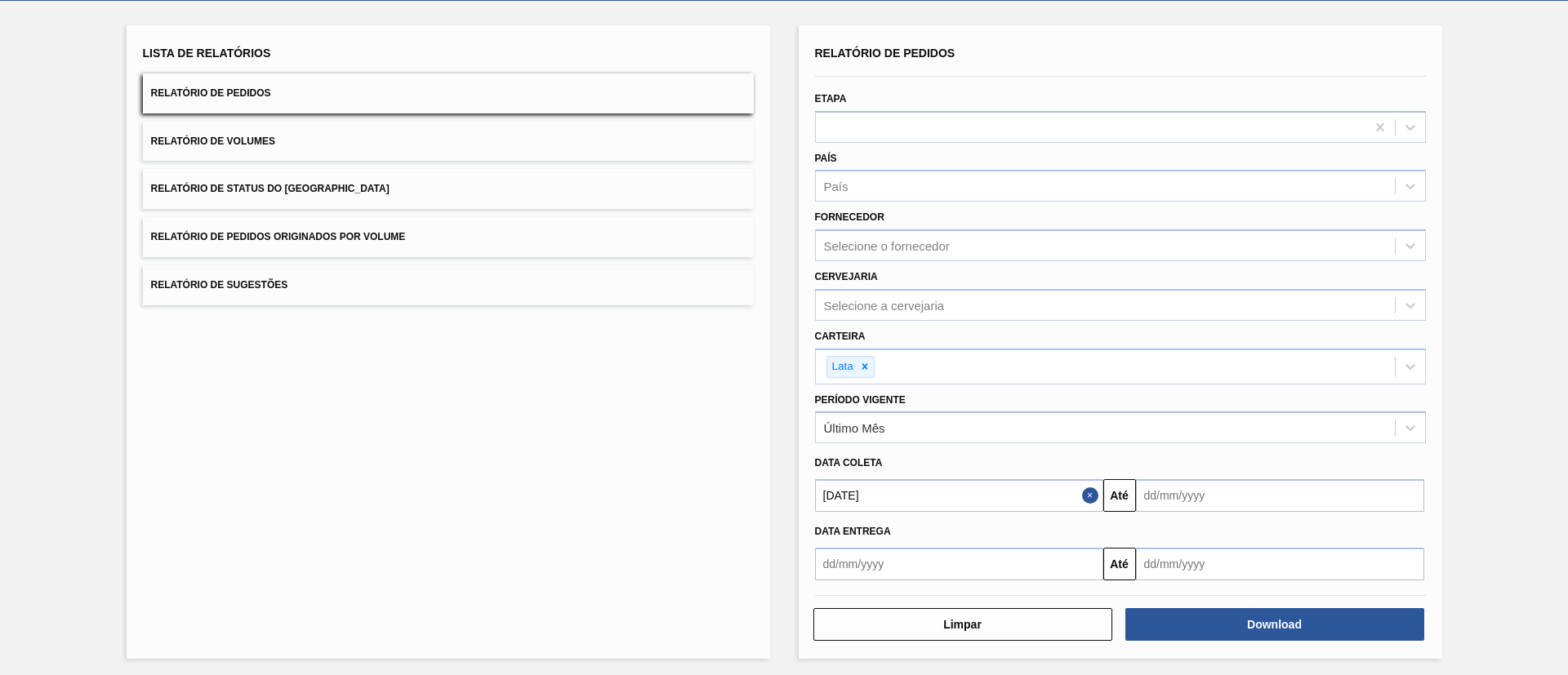
click at [1009, 502] on input "[DATE]" at bounding box center [959, 495] width 288 height 33
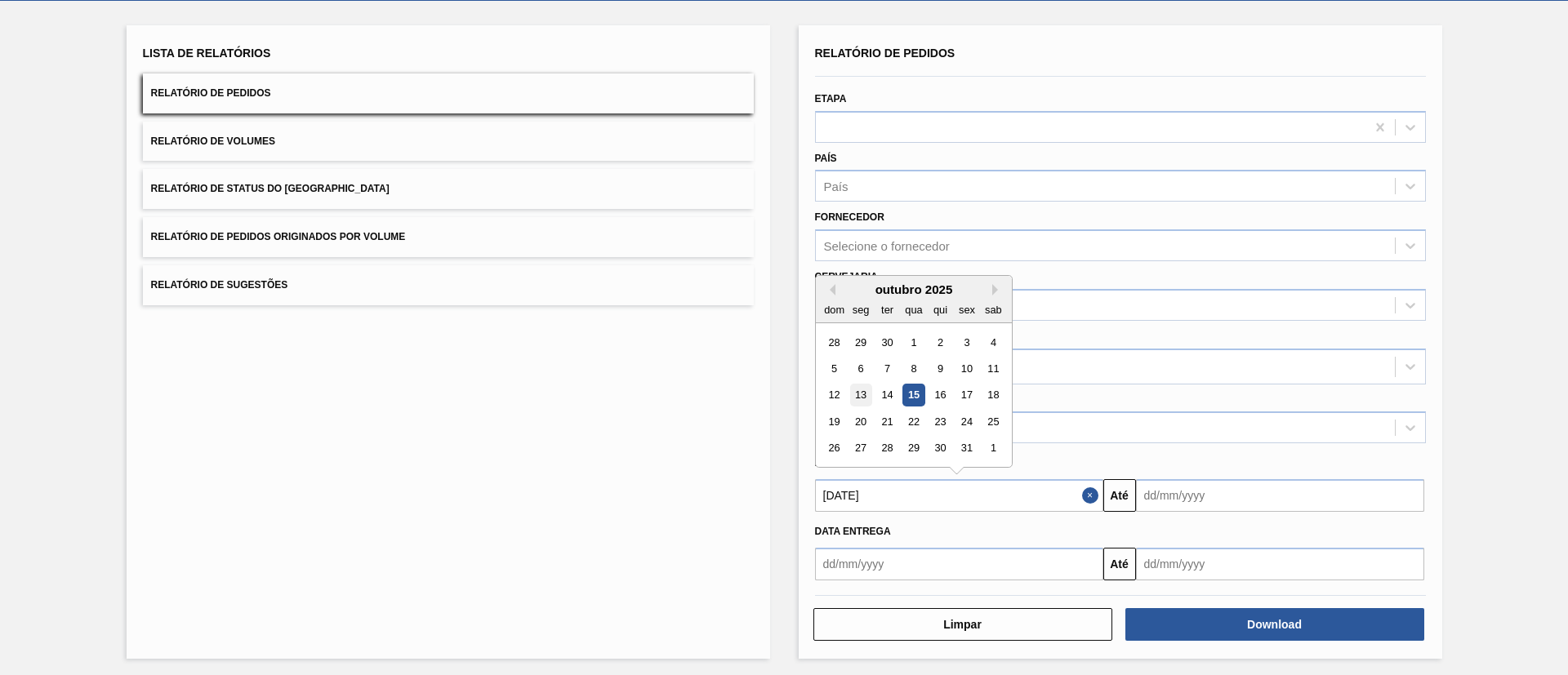
click at [865, 391] on div "13" at bounding box center [860, 395] width 22 height 22
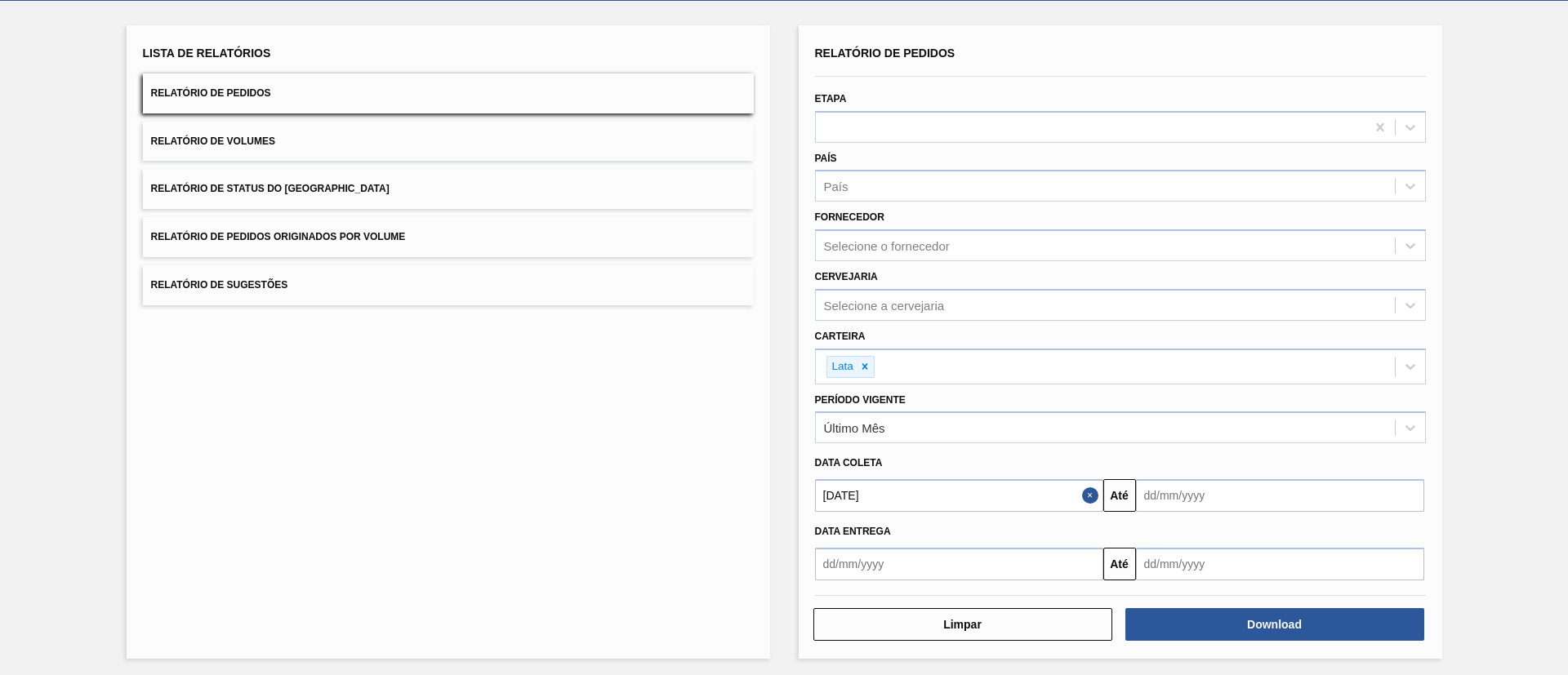
type input "[DATE]"
click at [1191, 499] on input "text" at bounding box center [1280, 495] width 288 height 33
click at [1236, 398] on div "15" at bounding box center [1234, 395] width 22 height 22
type input "[DATE]"
click at [1465, 497] on div "Lista de Relatórios Relatório de Pedidos Relatório de Volumes Relatório de Stat…" at bounding box center [784, 340] width 1568 height 679
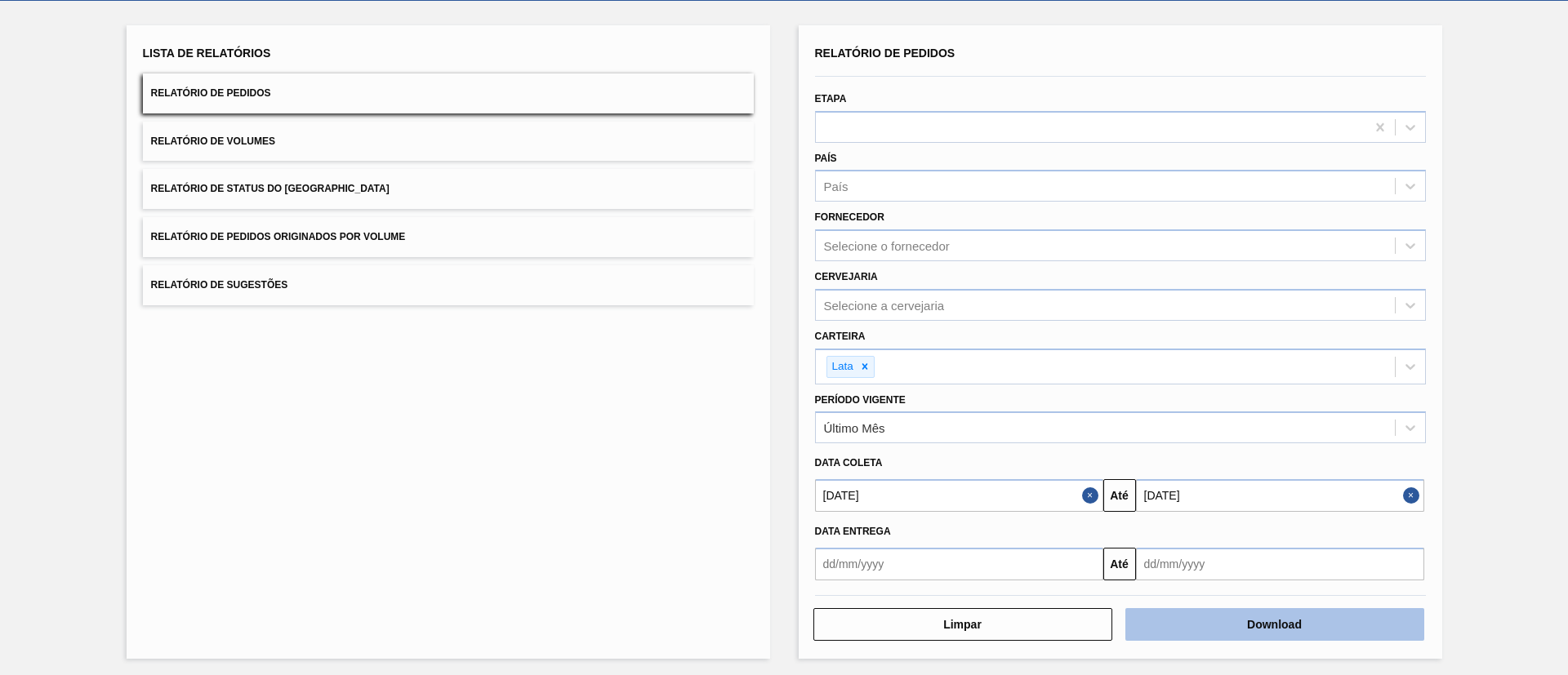
click at [1282, 614] on button "Download" at bounding box center [1275, 624] width 299 height 33
